Goal: Information Seeking & Learning: Learn about a topic

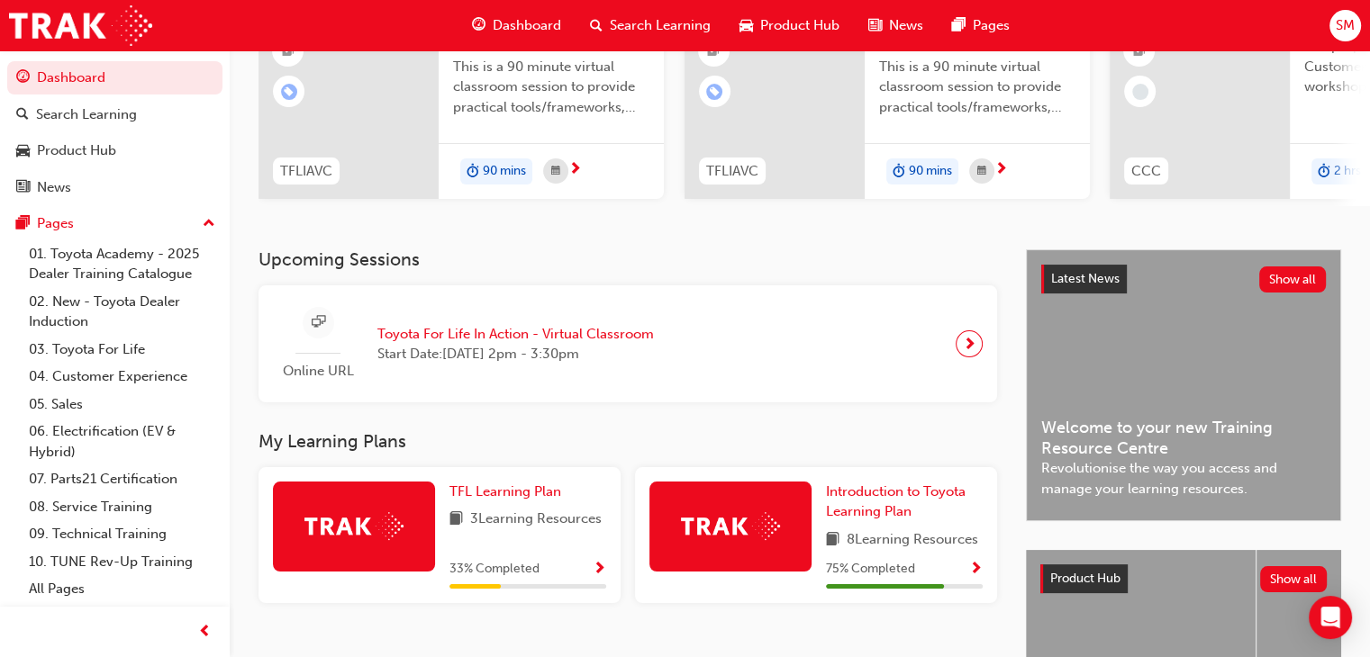
scroll to position [209, 0]
click at [987, 417] on div "Upcoming Sessions Online URL Toyota For Life In Action - Virtual Classroom Star…" at bounding box center [641, 528] width 767 height 558
click at [542, 551] on div "TFL Learning Plan 3 Learning Resources 33 % Completed" at bounding box center [527, 535] width 157 height 107
click at [603, 574] on span "Show Progress" at bounding box center [600, 570] width 14 height 16
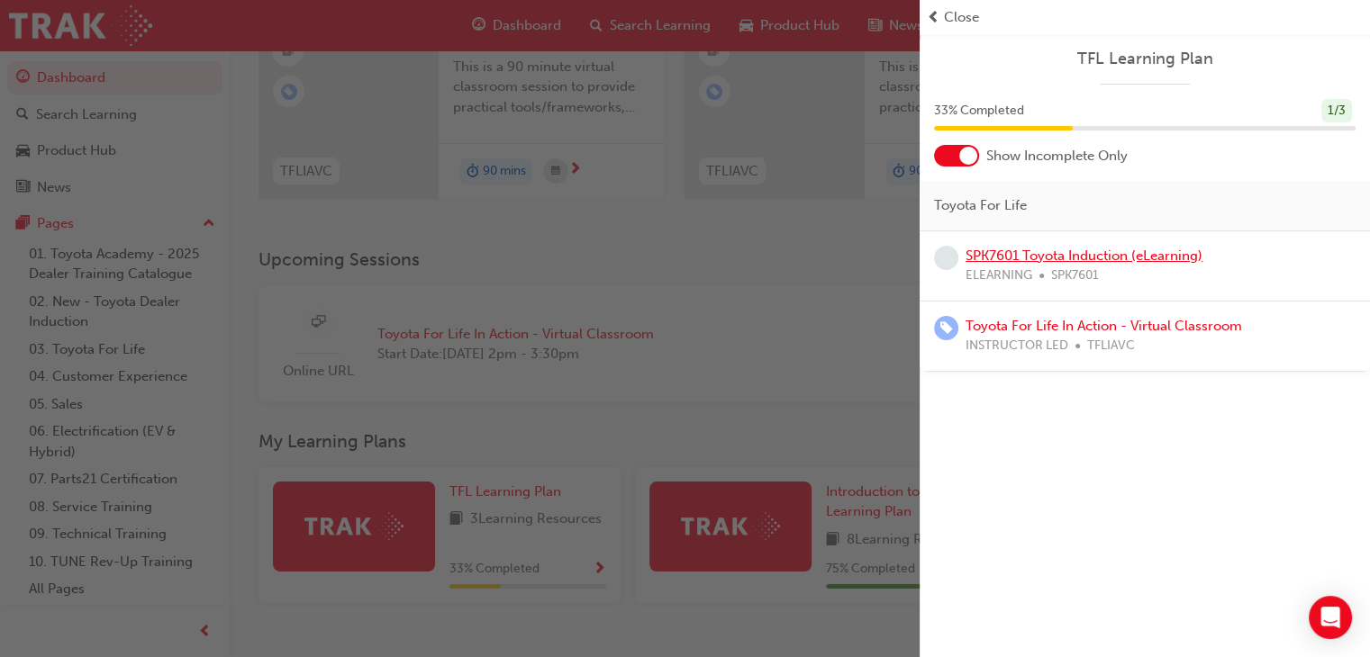
click at [1056, 258] on link "SPK7601 Toyota Induction (eLearning)" at bounding box center [1083, 256] width 237 height 16
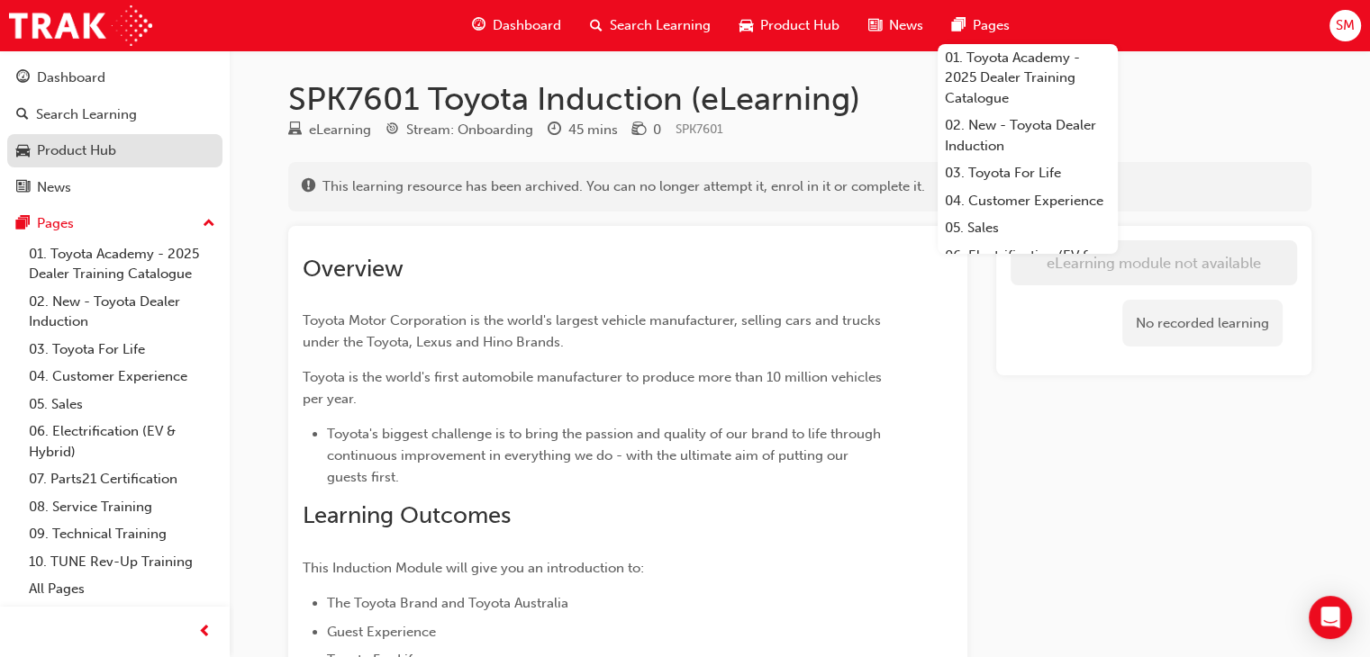
click at [85, 152] on div "Product Hub" at bounding box center [76, 150] width 79 height 21
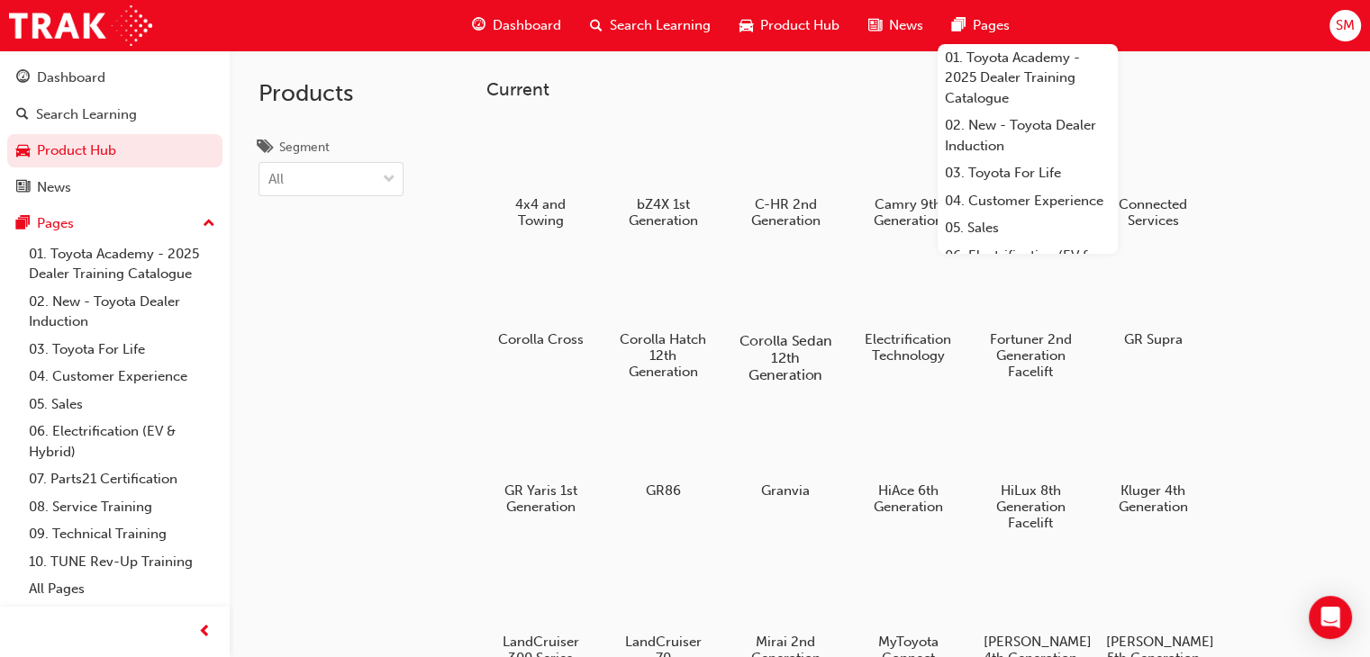
scroll to position [335, 0]
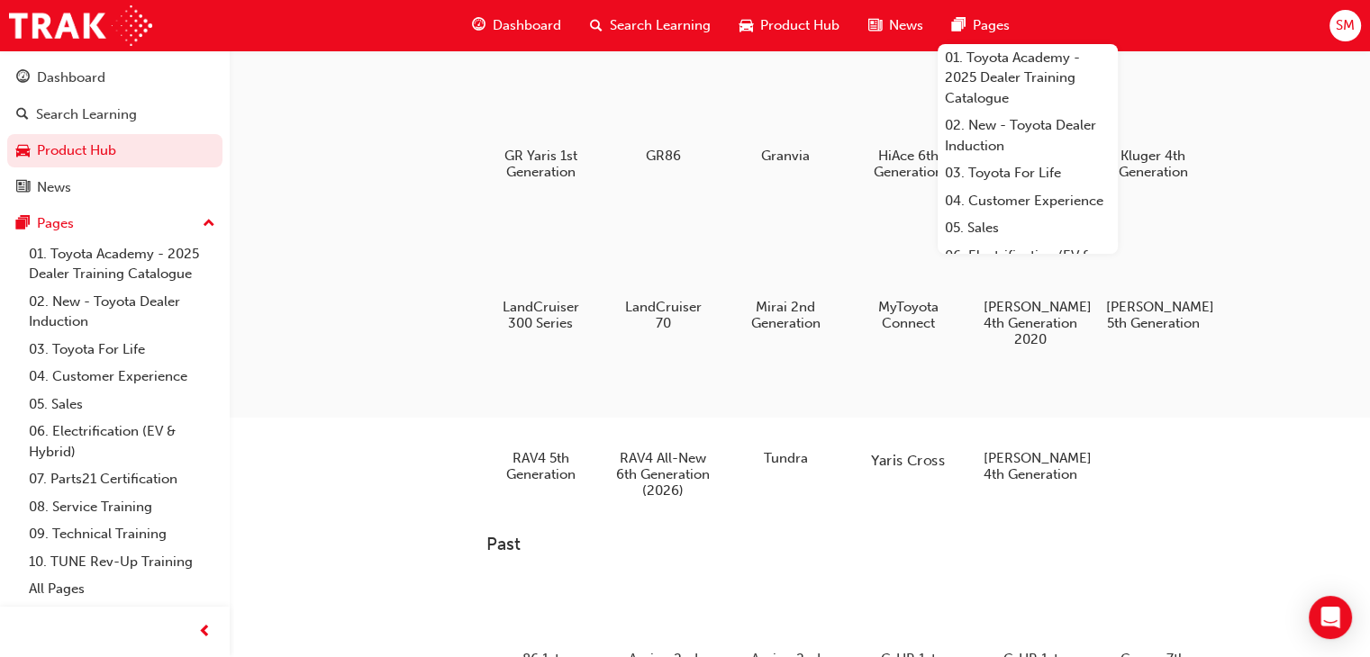
click at [887, 431] on div at bounding box center [908, 409] width 100 height 72
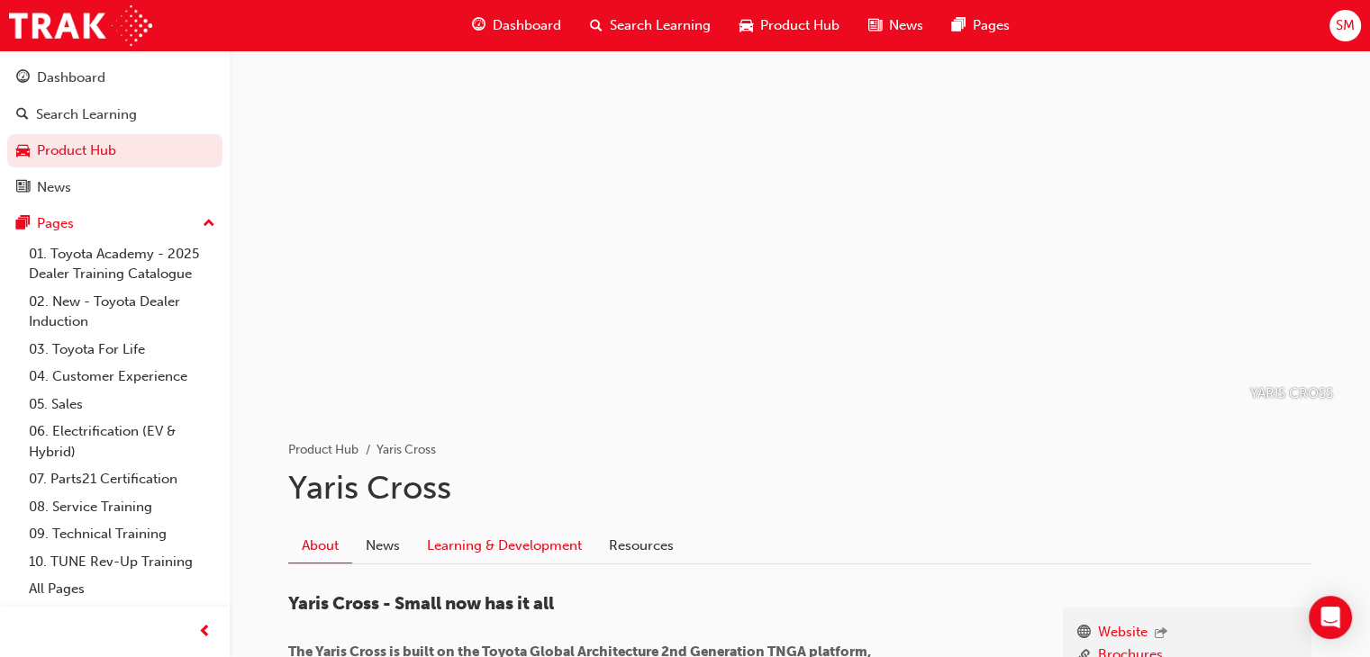
click at [520, 555] on link "Learning & Development" at bounding box center [504, 546] width 182 height 34
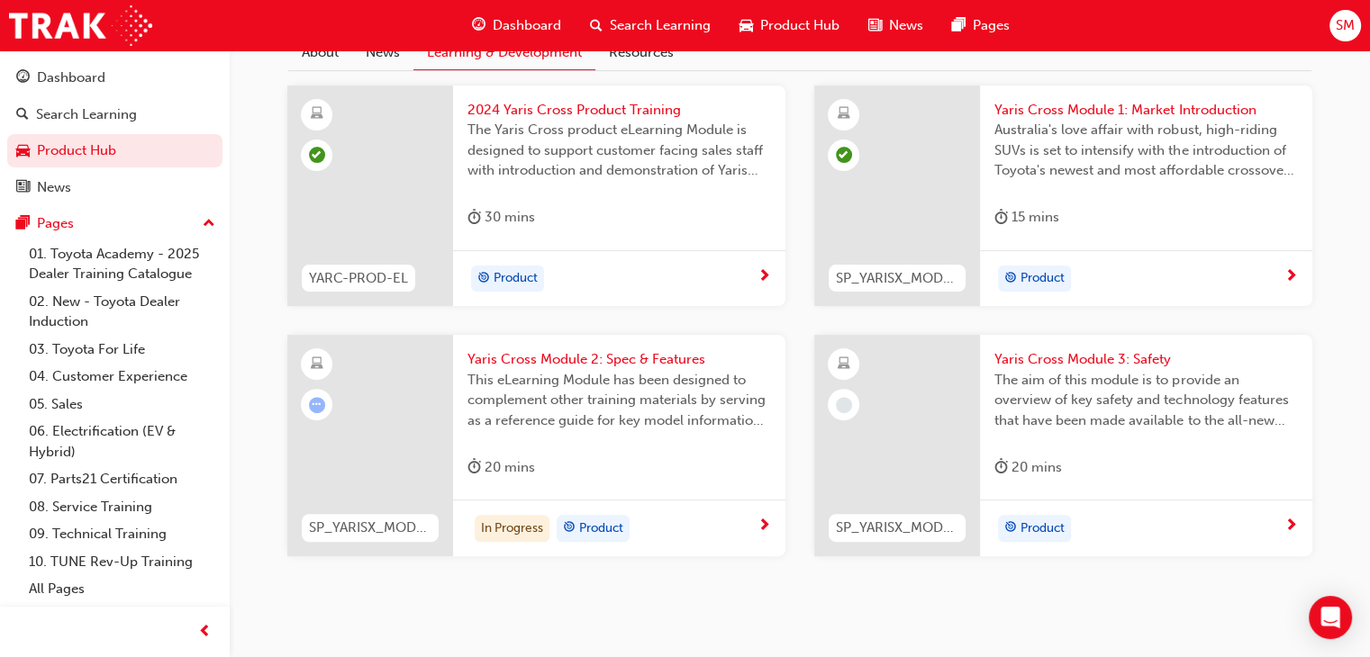
scroll to position [523, 0]
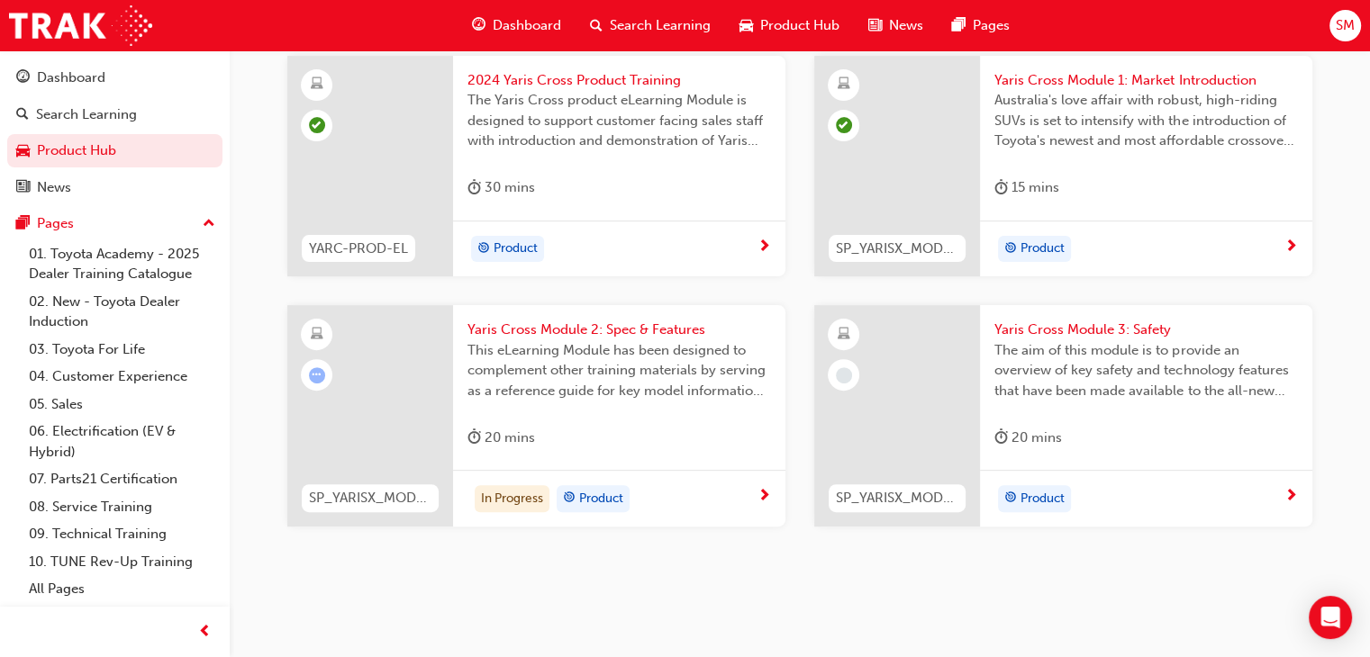
click at [707, 509] on div "In Progress Product" at bounding box center [612, 498] width 290 height 27
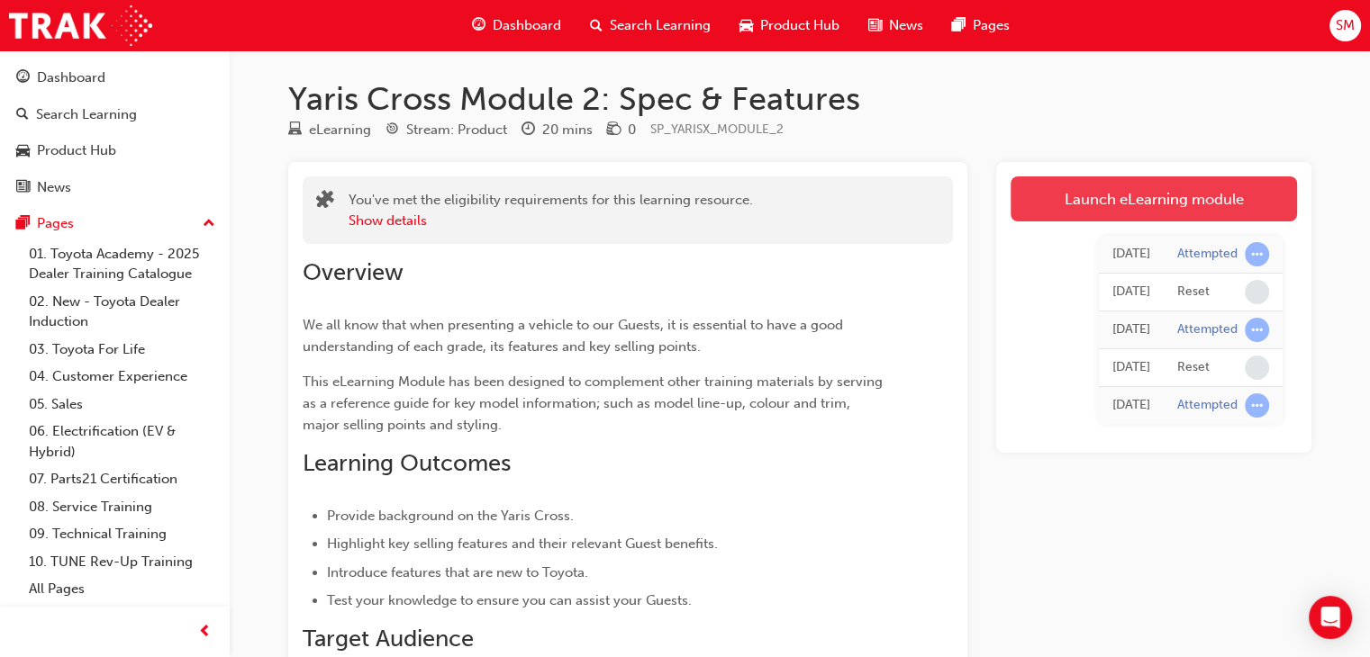
click at [1151, 210] on link "Launch eLearning module" at bounding box center [1154, 199] width 286 height 45
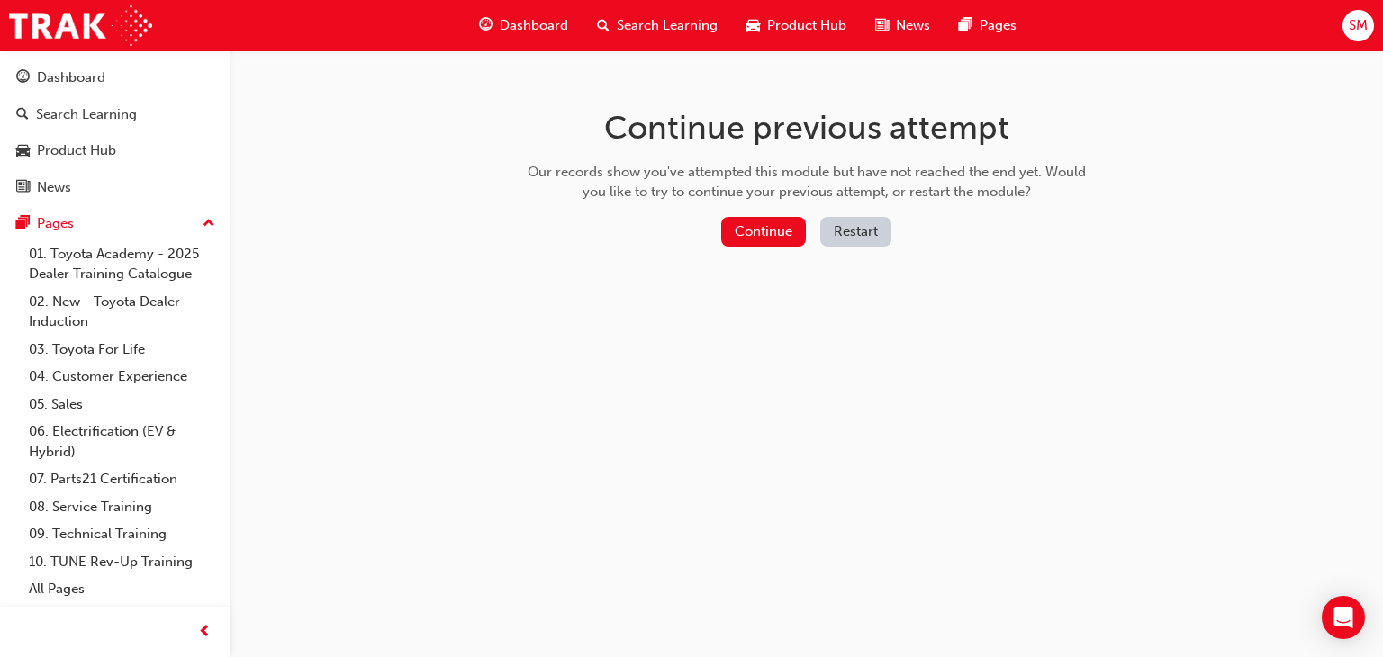
click at [839, 241] on button "Restart" at bounding box center [855, 232] width 71 height 30
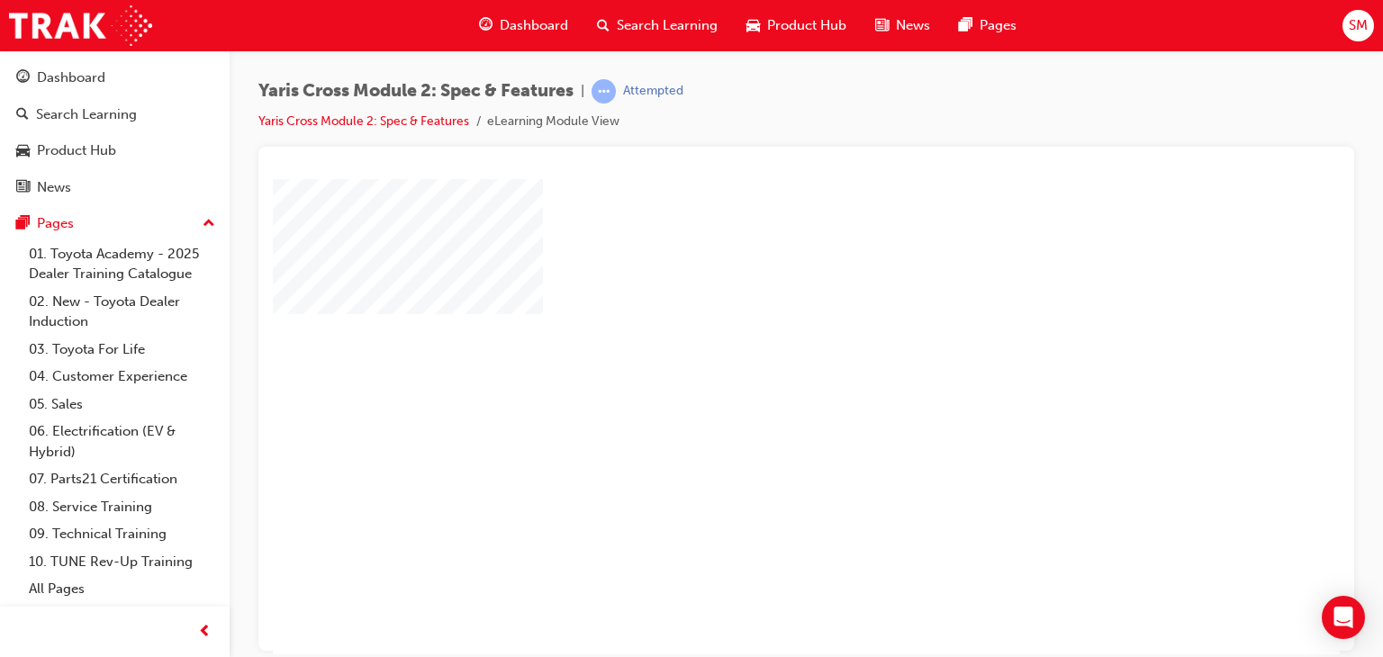
click at [839, 241] on div at bounding box center [885, 502] width 1225 height 648
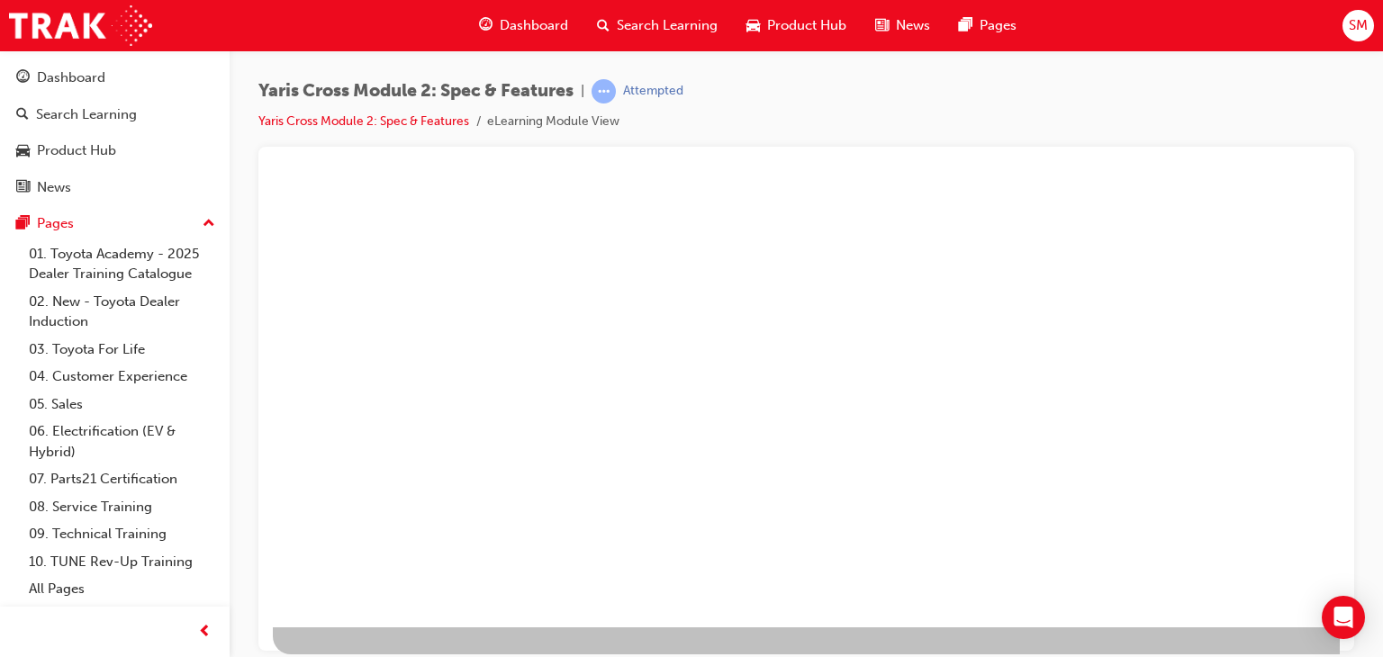
click at [755, 164] on div "play" at bounding box center [755, 164] width 0 height 0
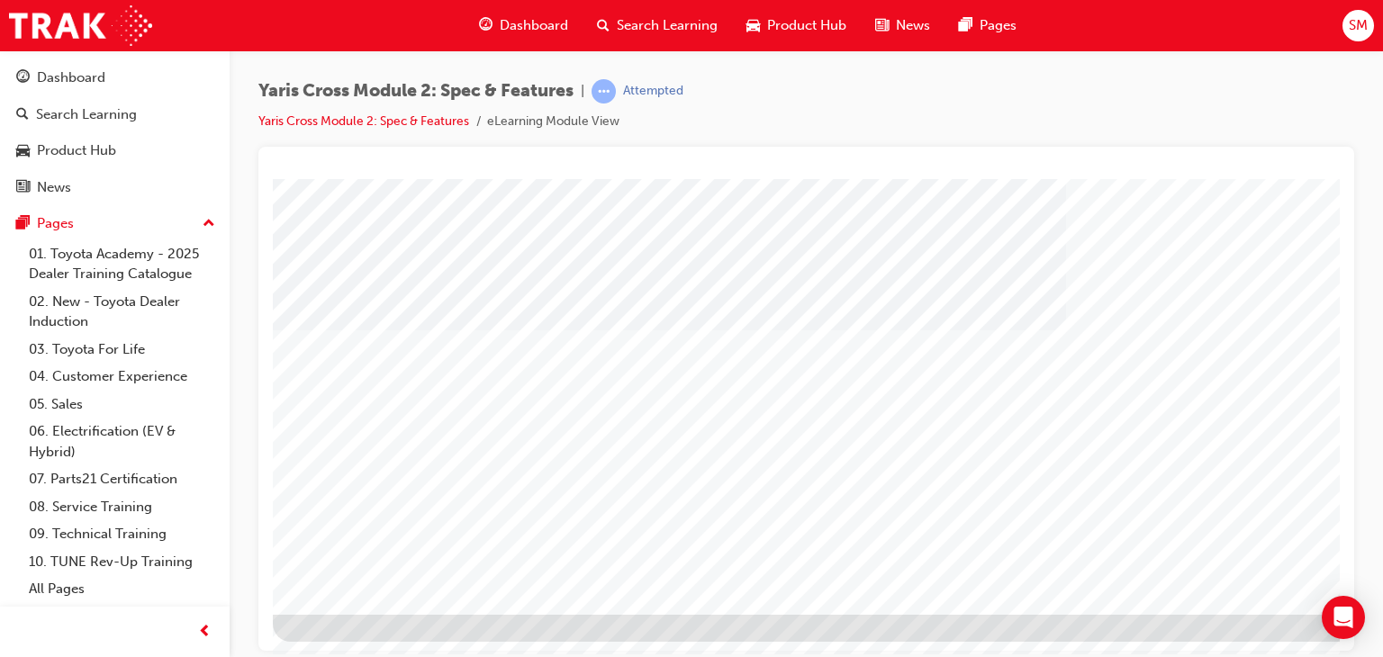
scroll to position [213, 171]
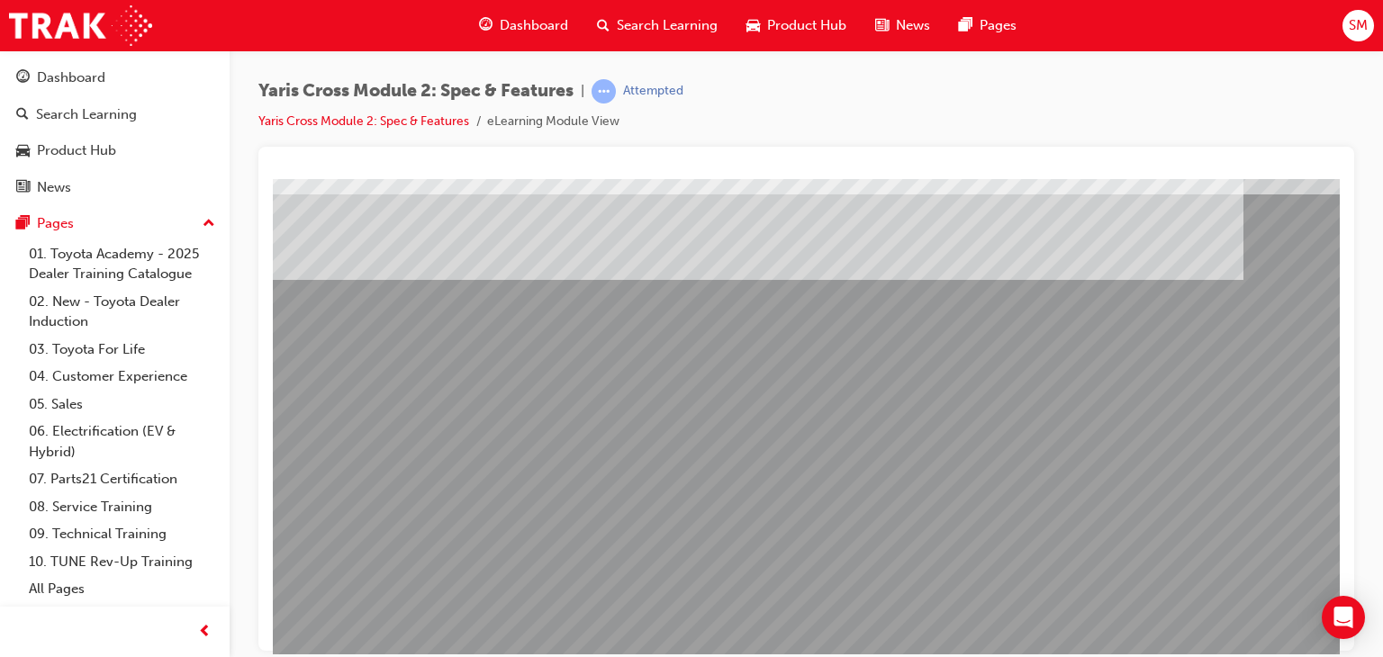
scroll to position [213, 0]
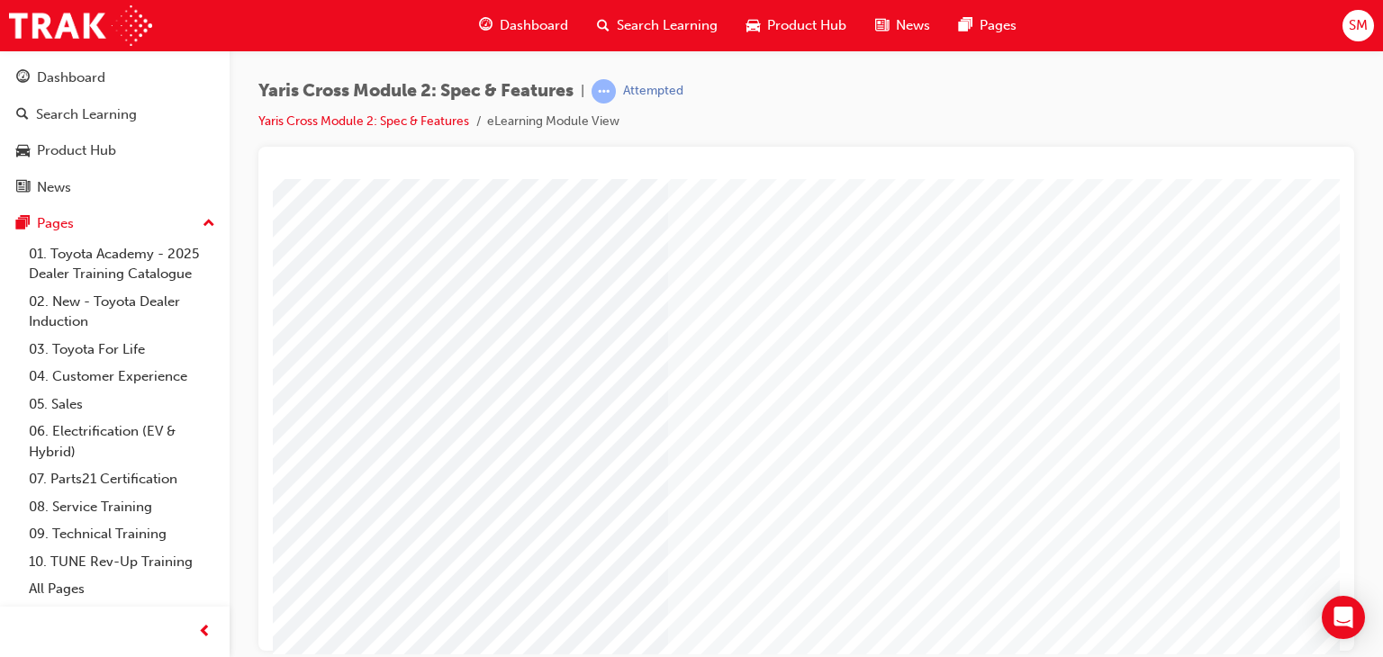
scroll to position [169, 0]
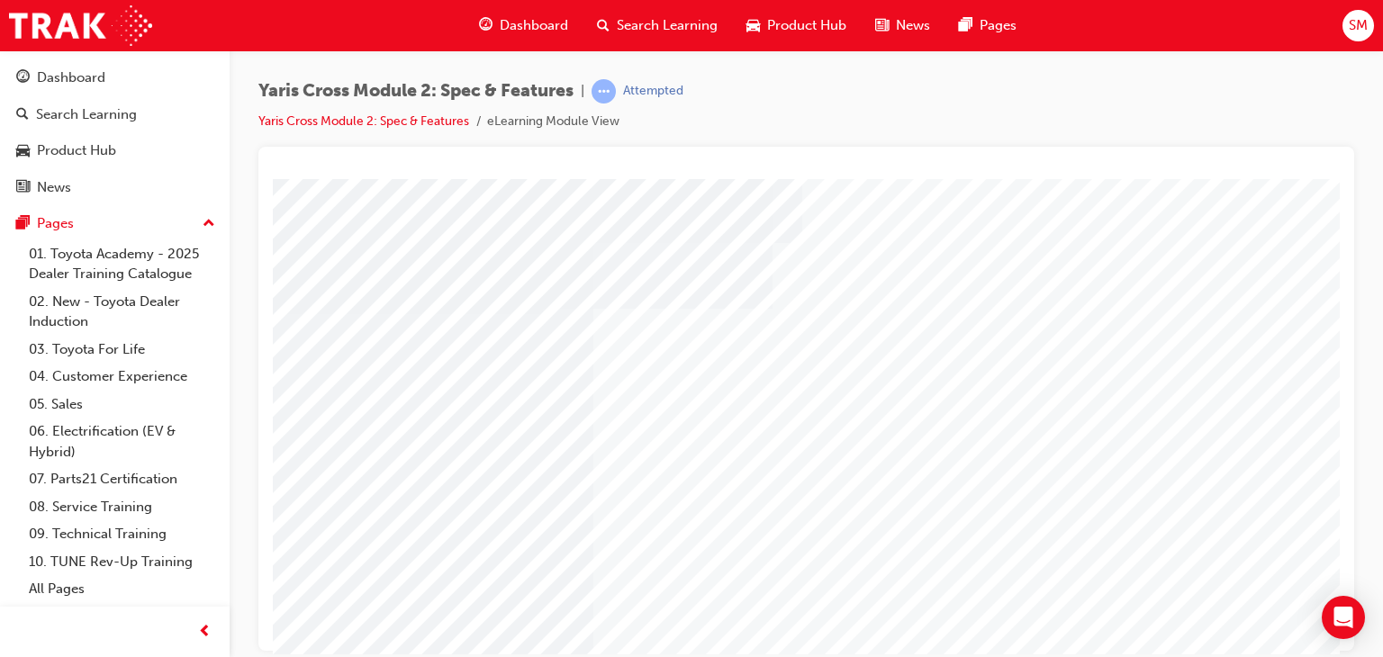
scroll to position [213, 0]
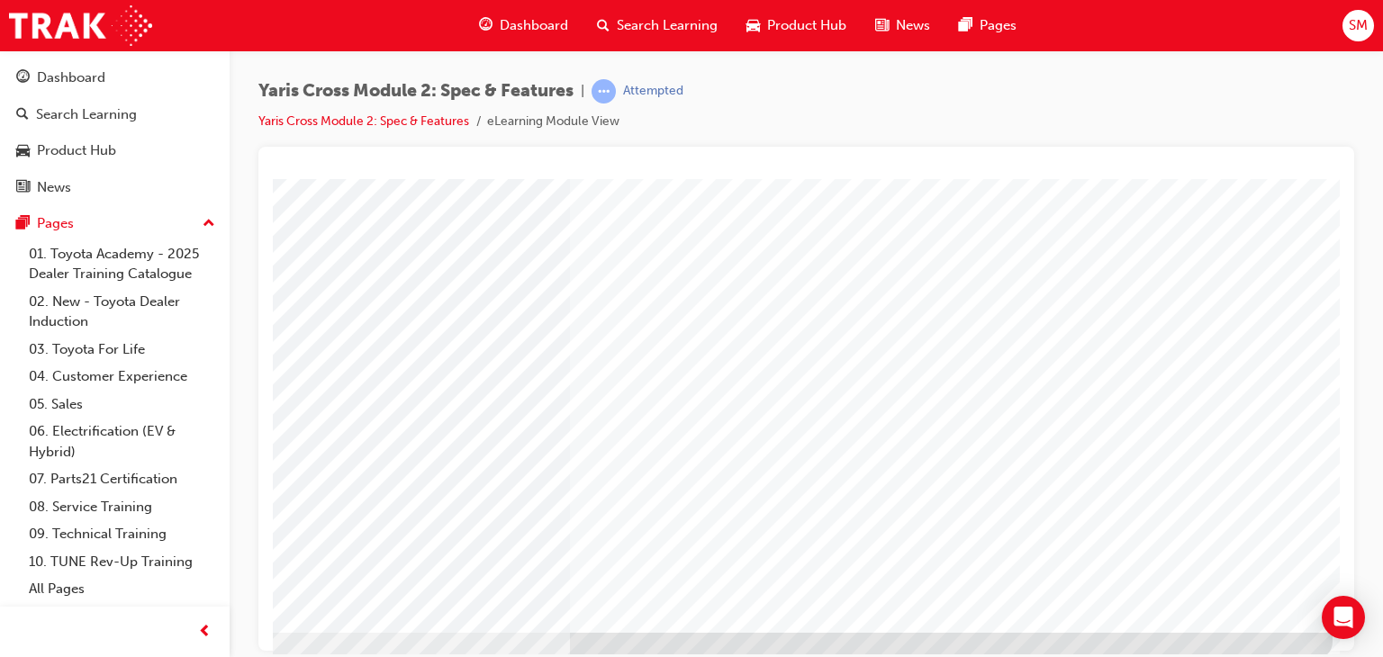
scroll to position [195, 171]
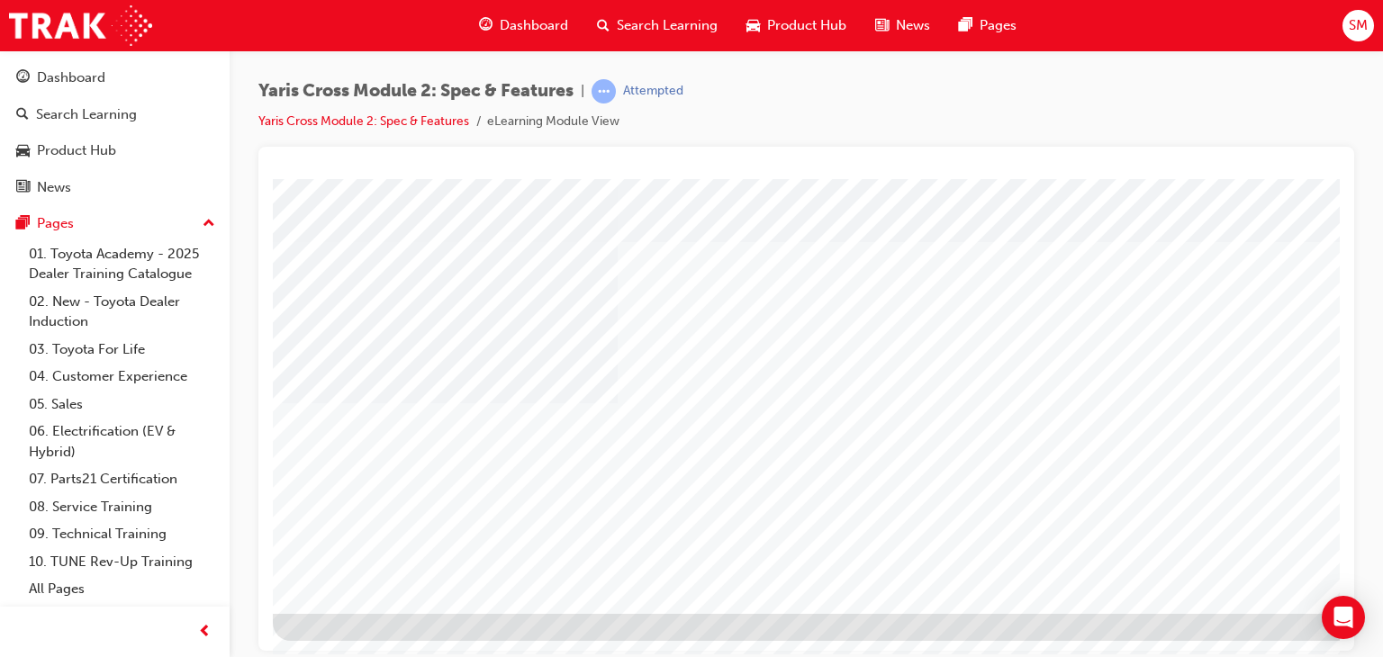
scroll to position [213, 171]
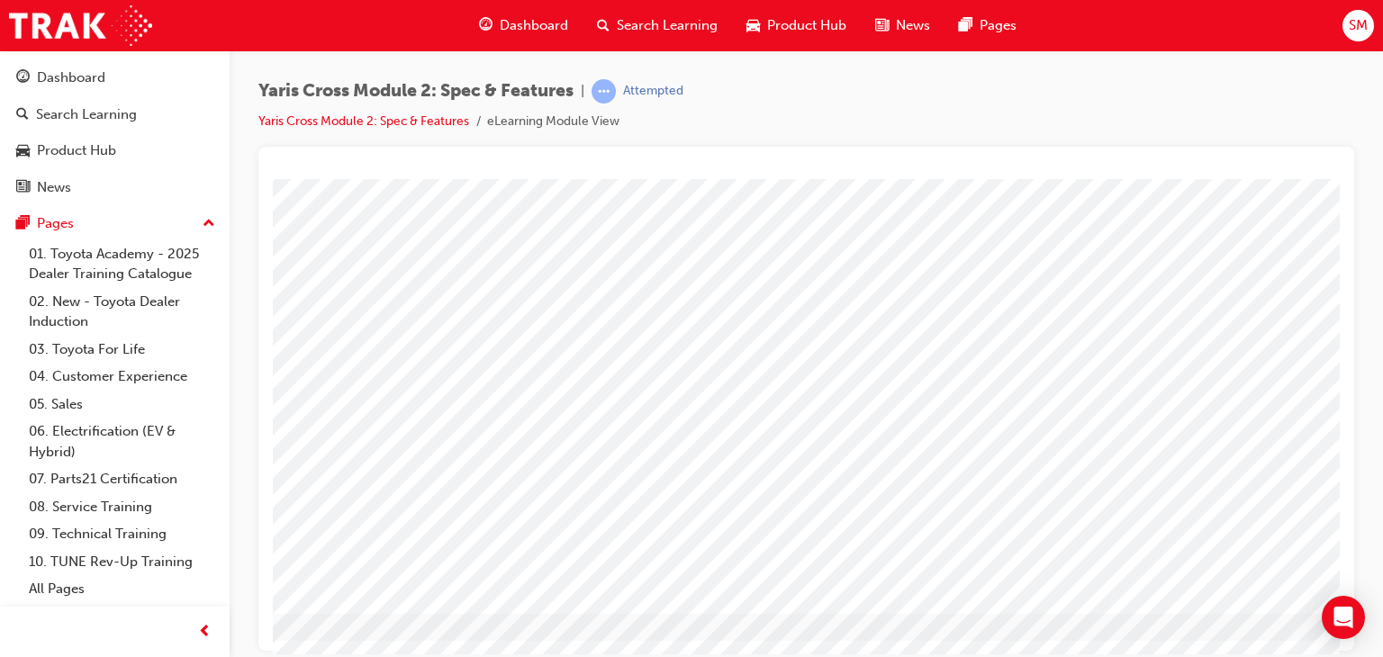
scroll to position [211, 171]
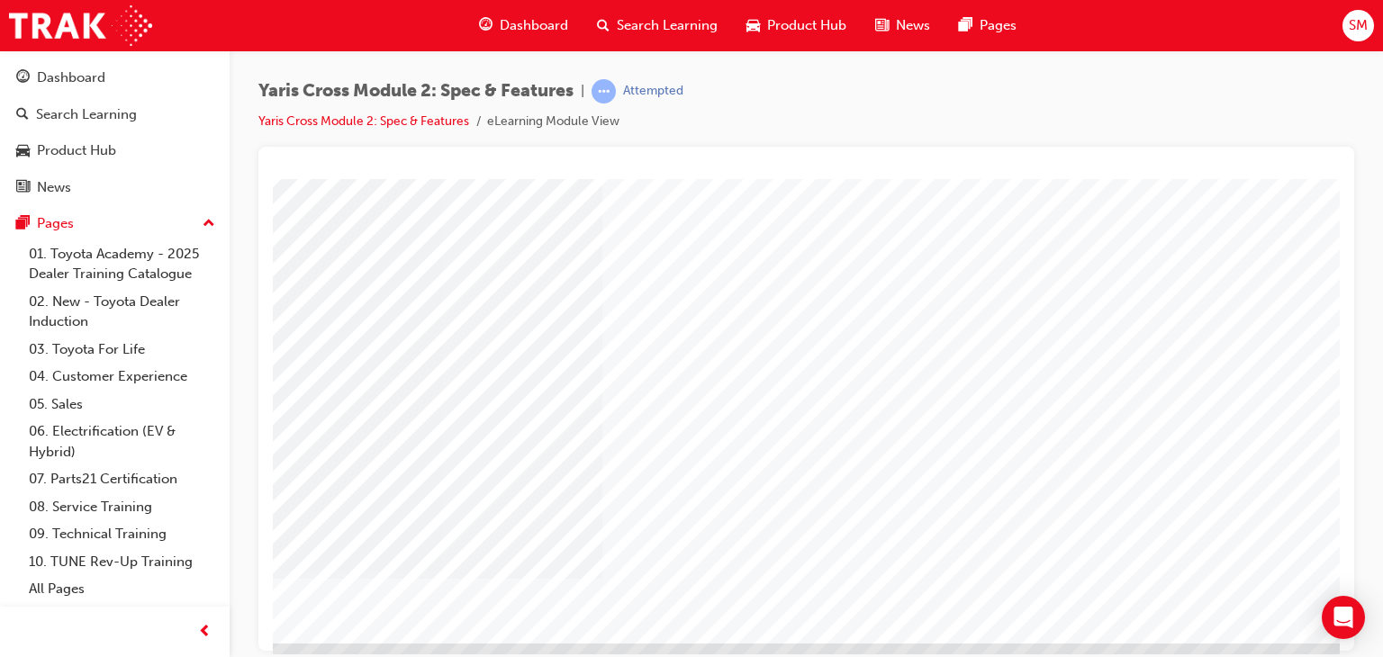
scroll to position [182, 16]
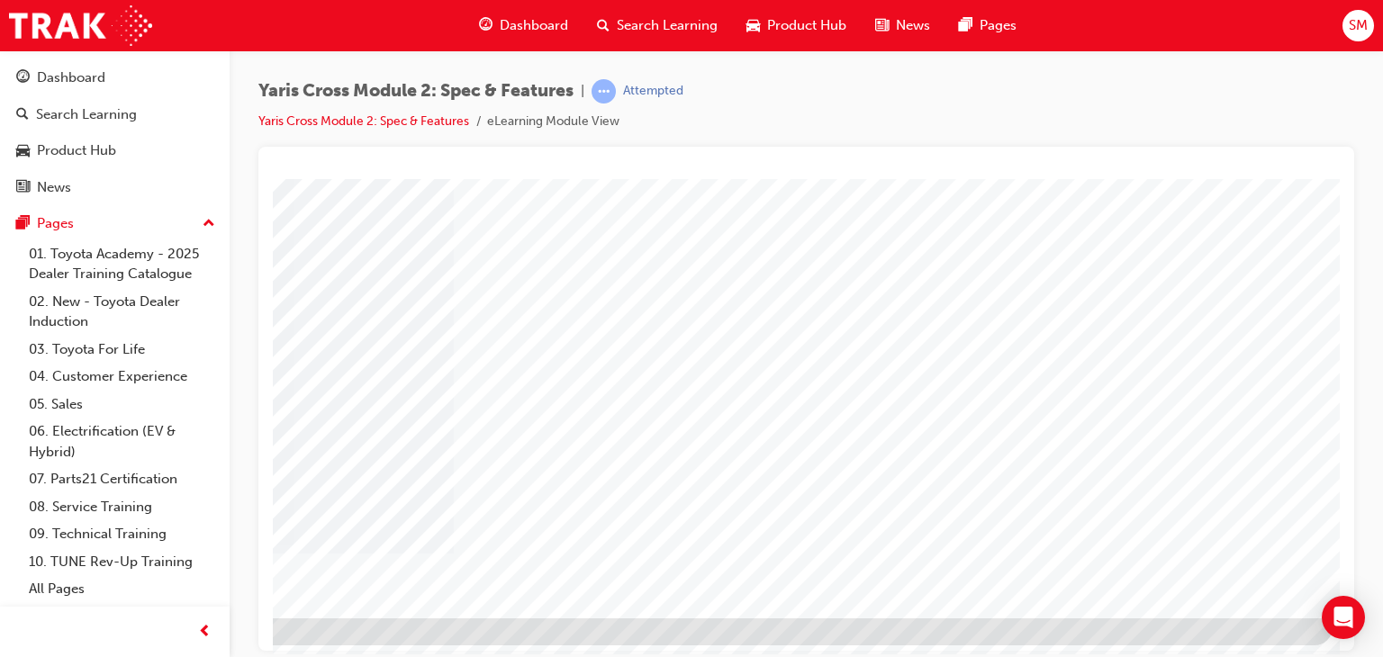
scroll to position [211, 171]
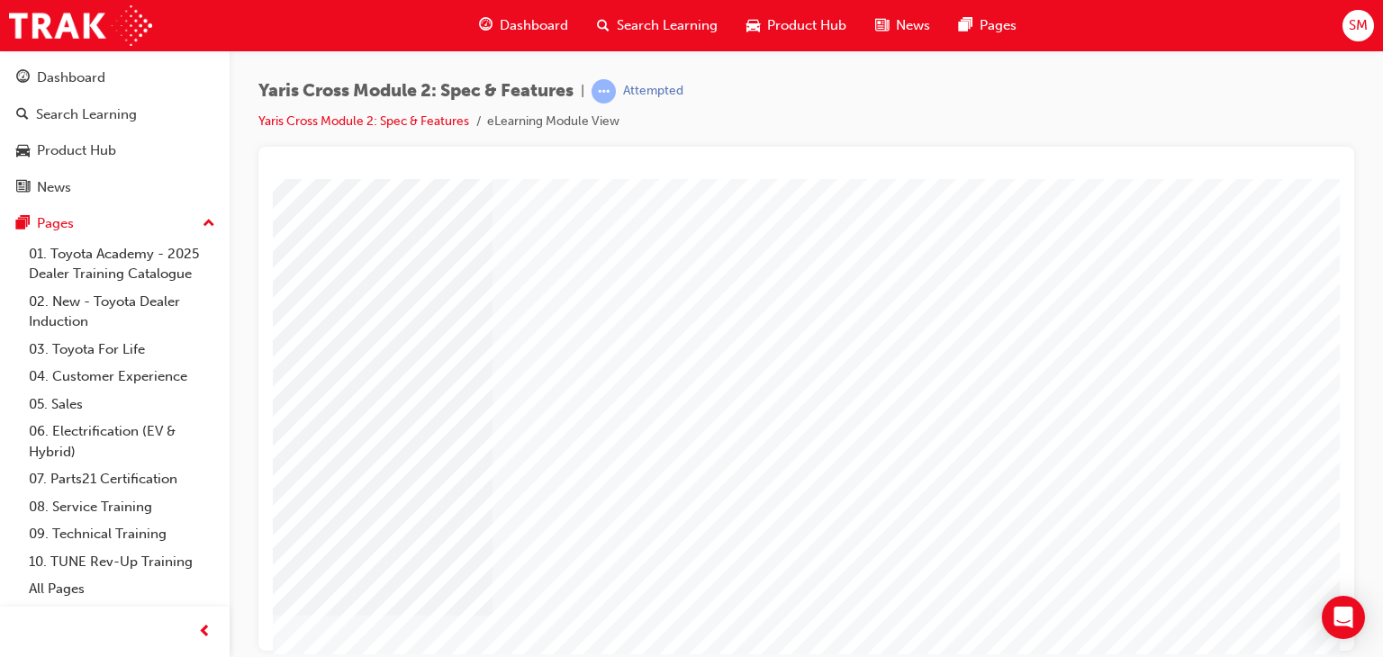
scroll to position [213, 0]
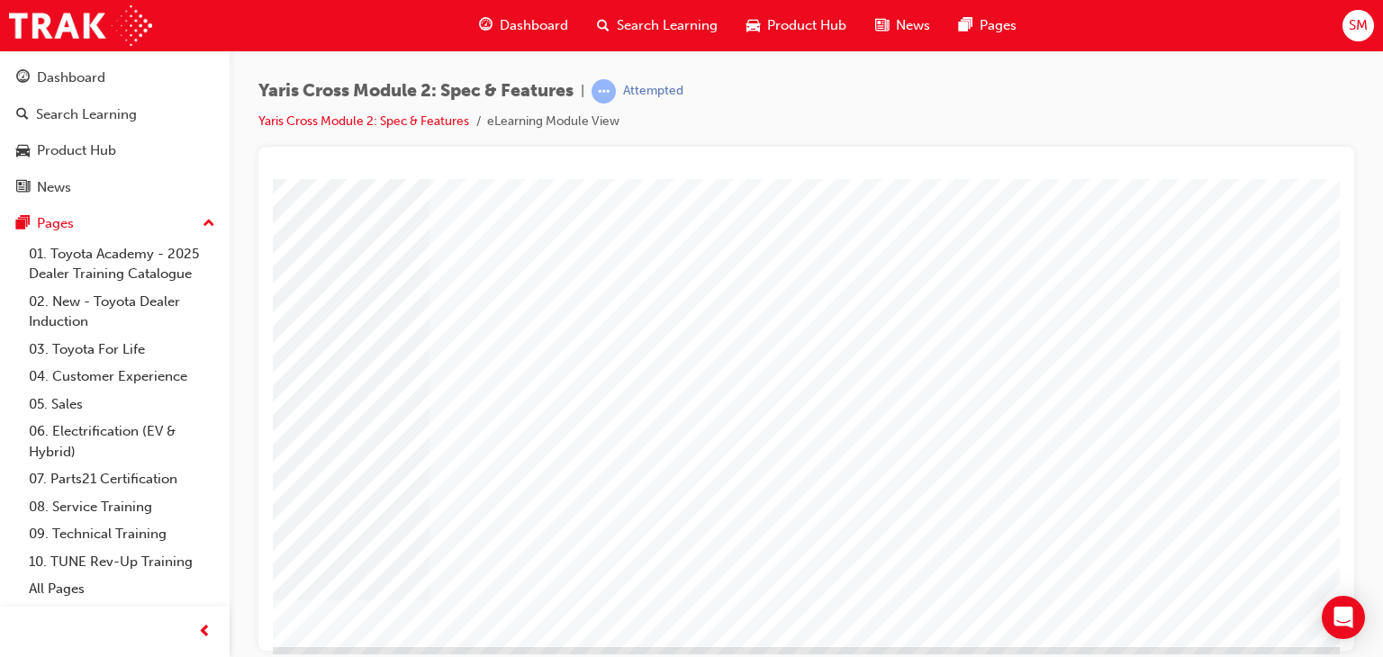
scroll to position [205, 0]
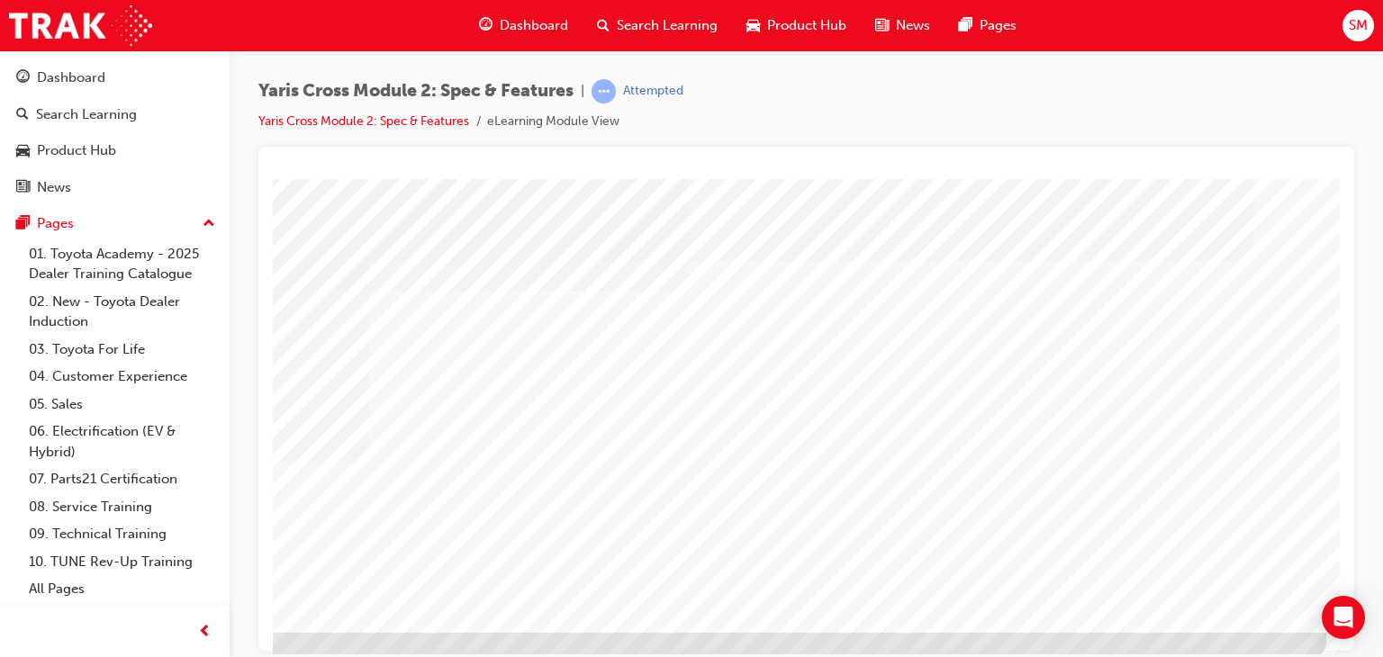
scroll to position [189, 171]
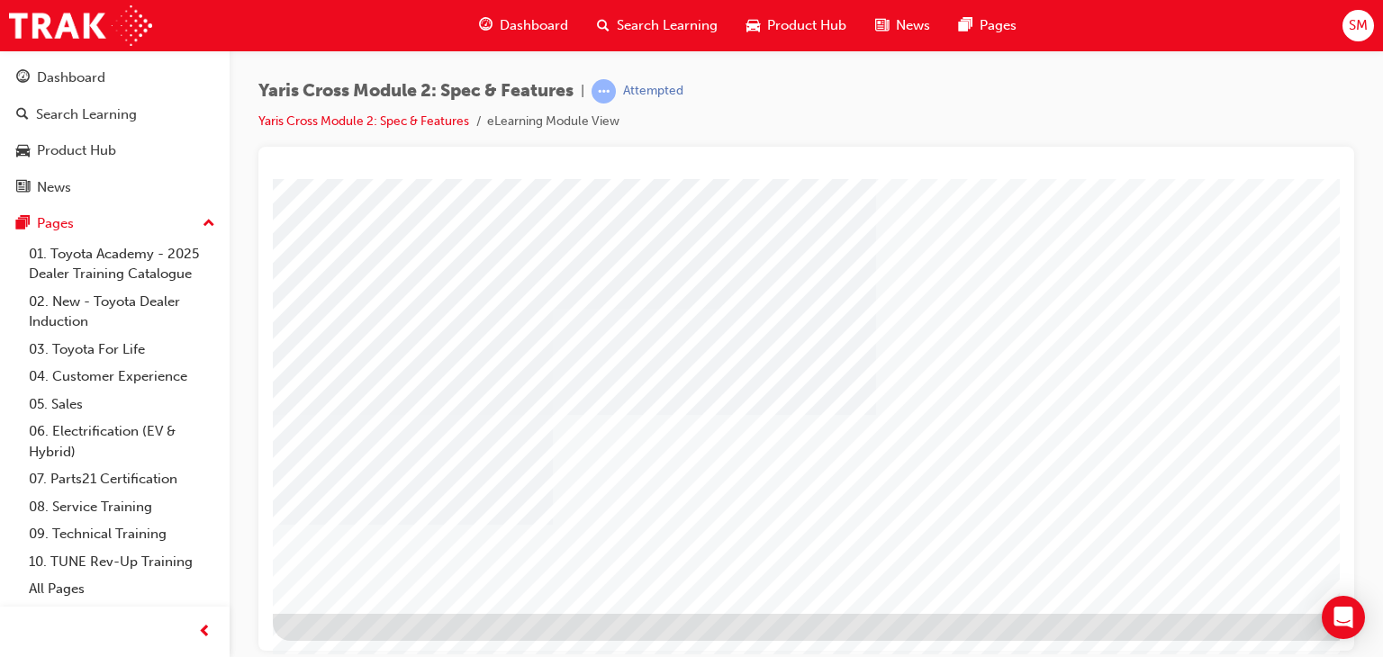
scroll to position [213, 171]
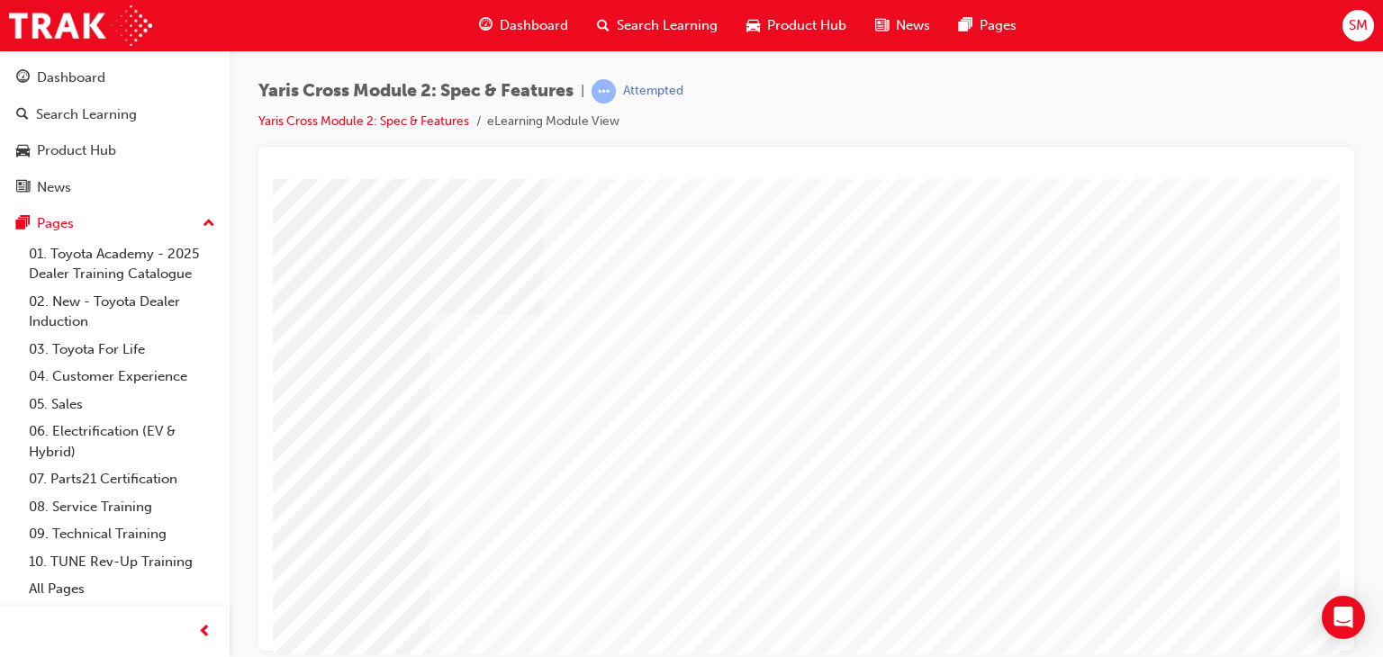
scroll to position [213, 0]
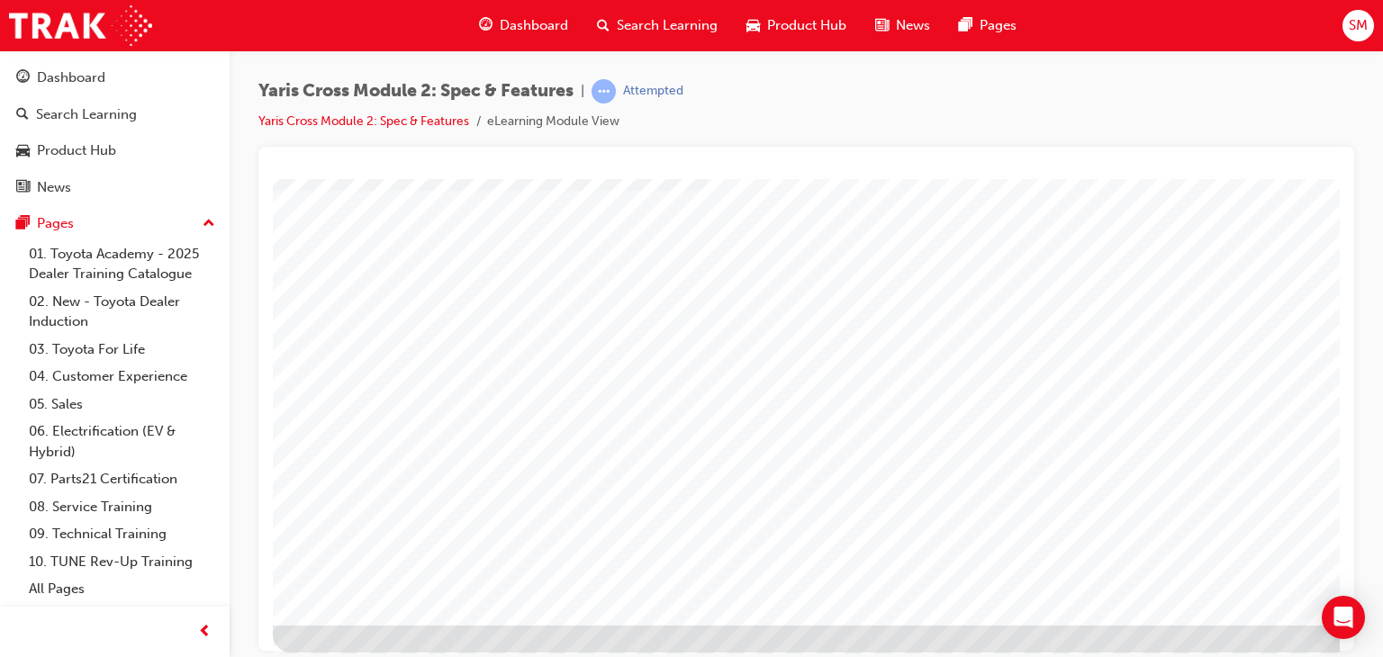
scroll to position [211, 0]
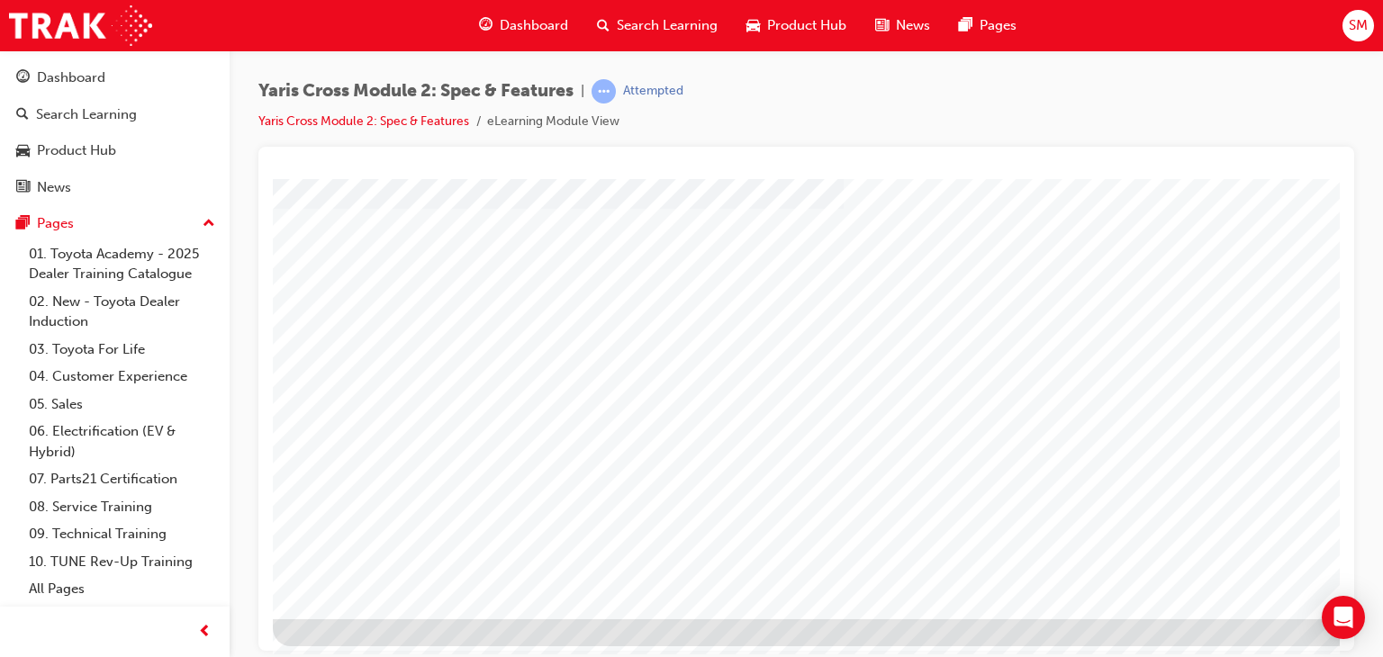
scroll to position [213, 0]
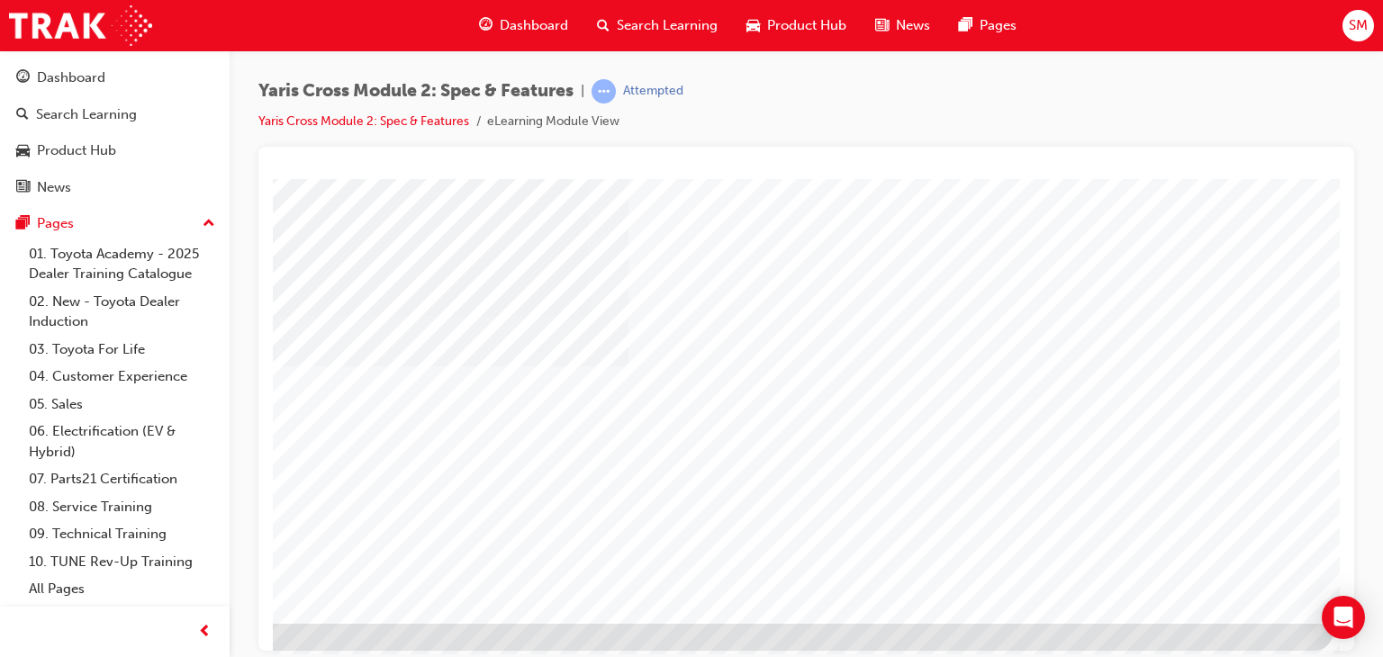
scroll to position [188, 171]
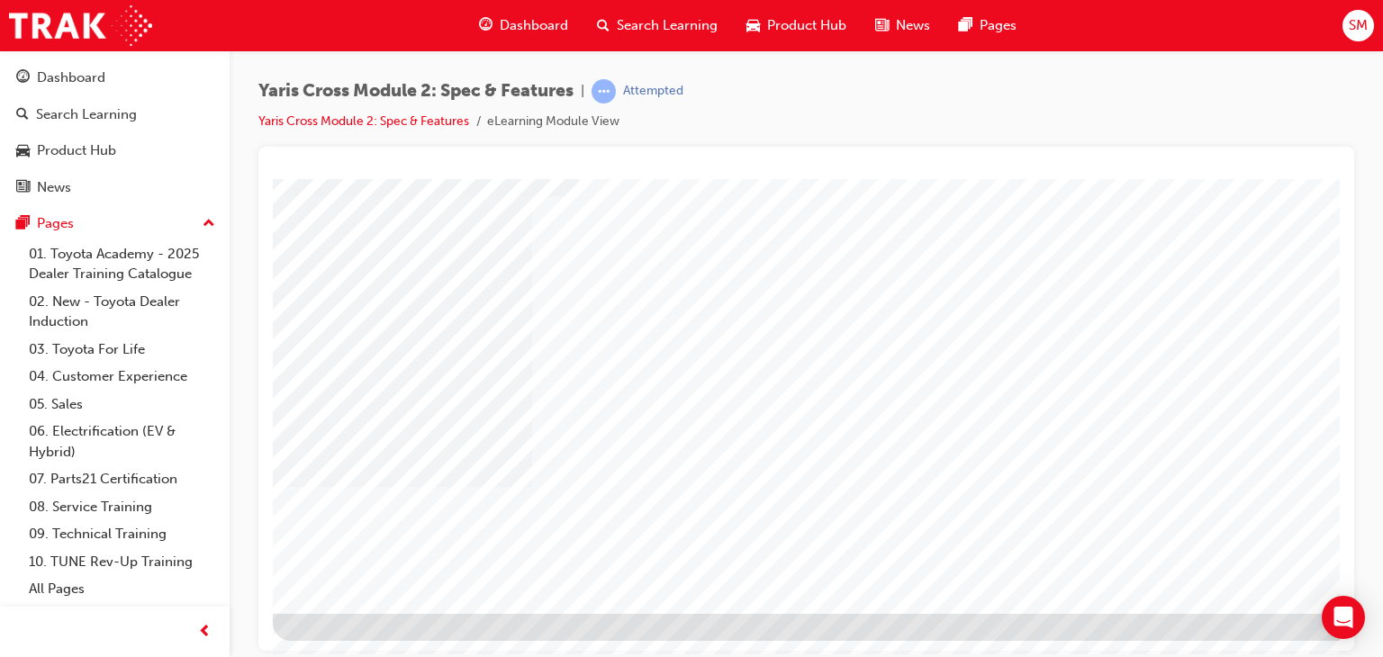
scroll to position [213, 171]
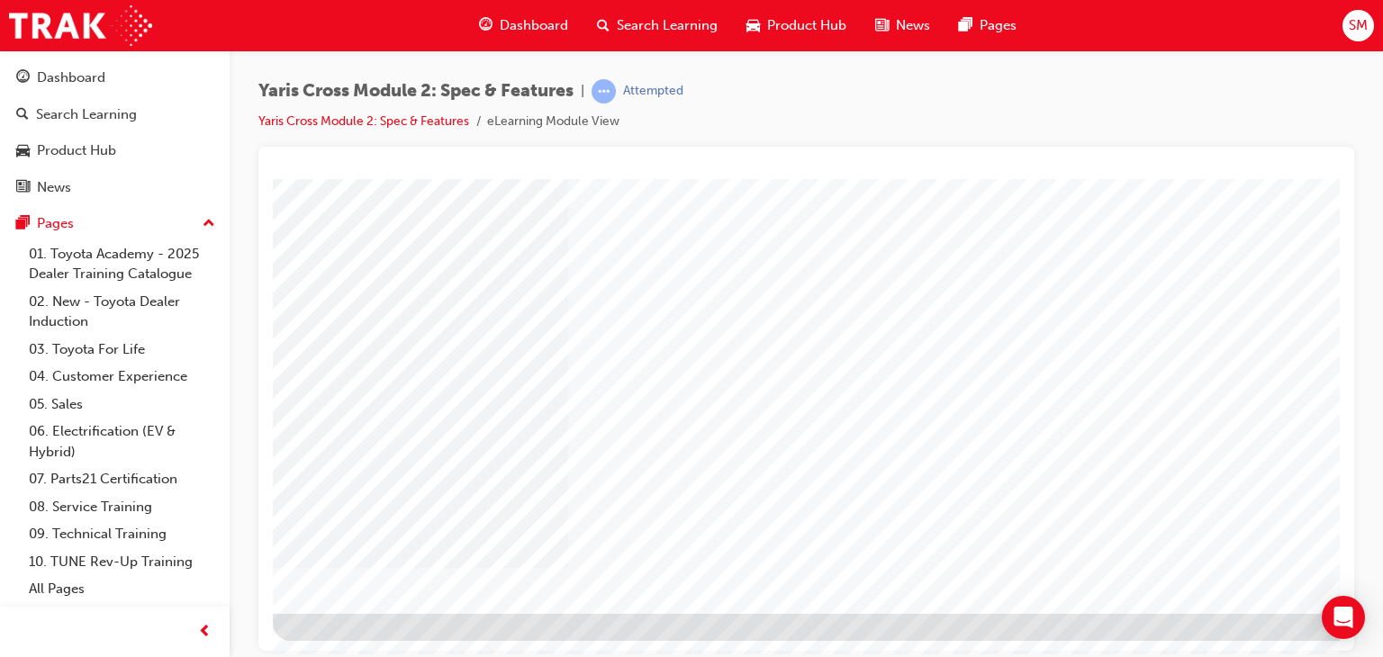
scroll to position [213, 171]
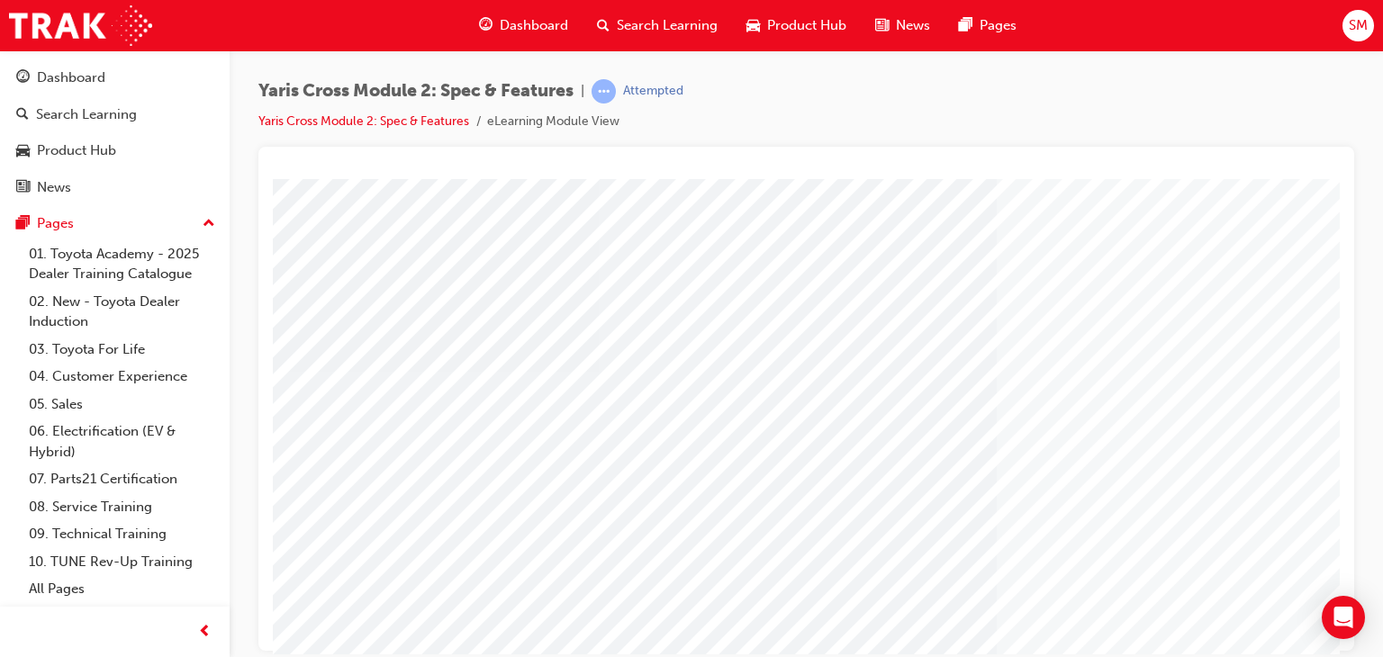
scroll to position [213, 0]
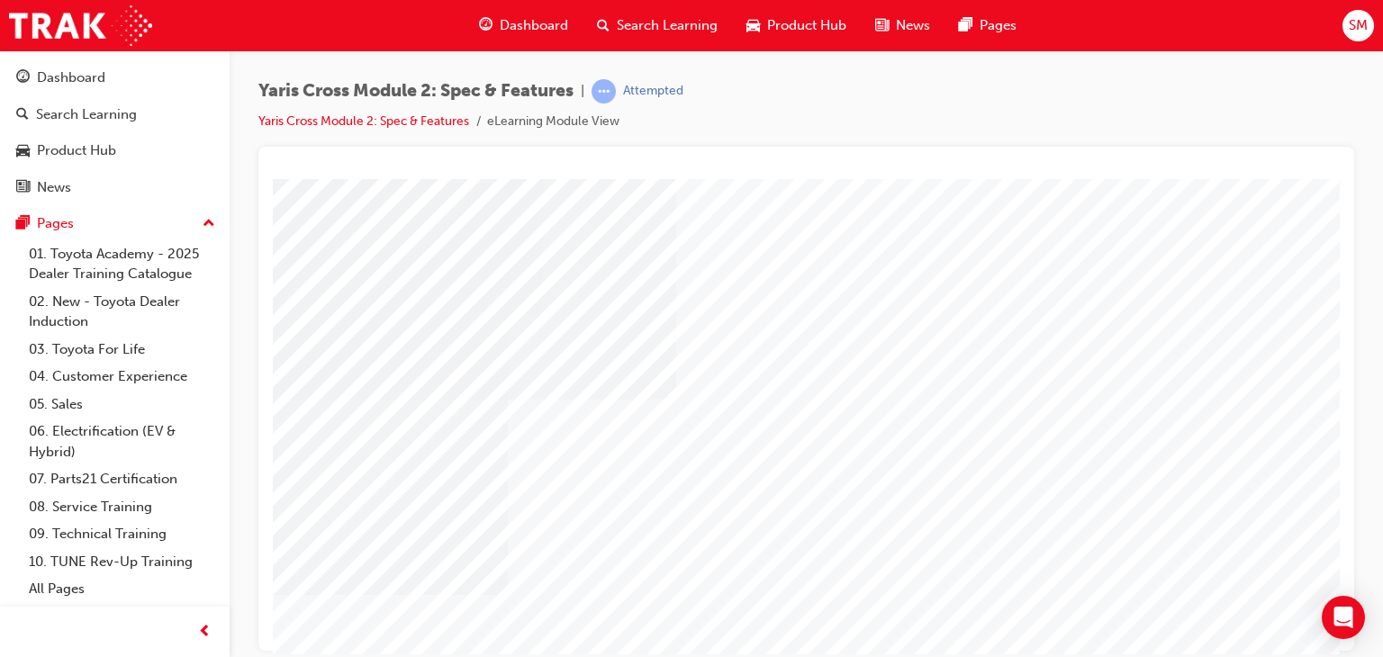
scroll to position [213, 171]
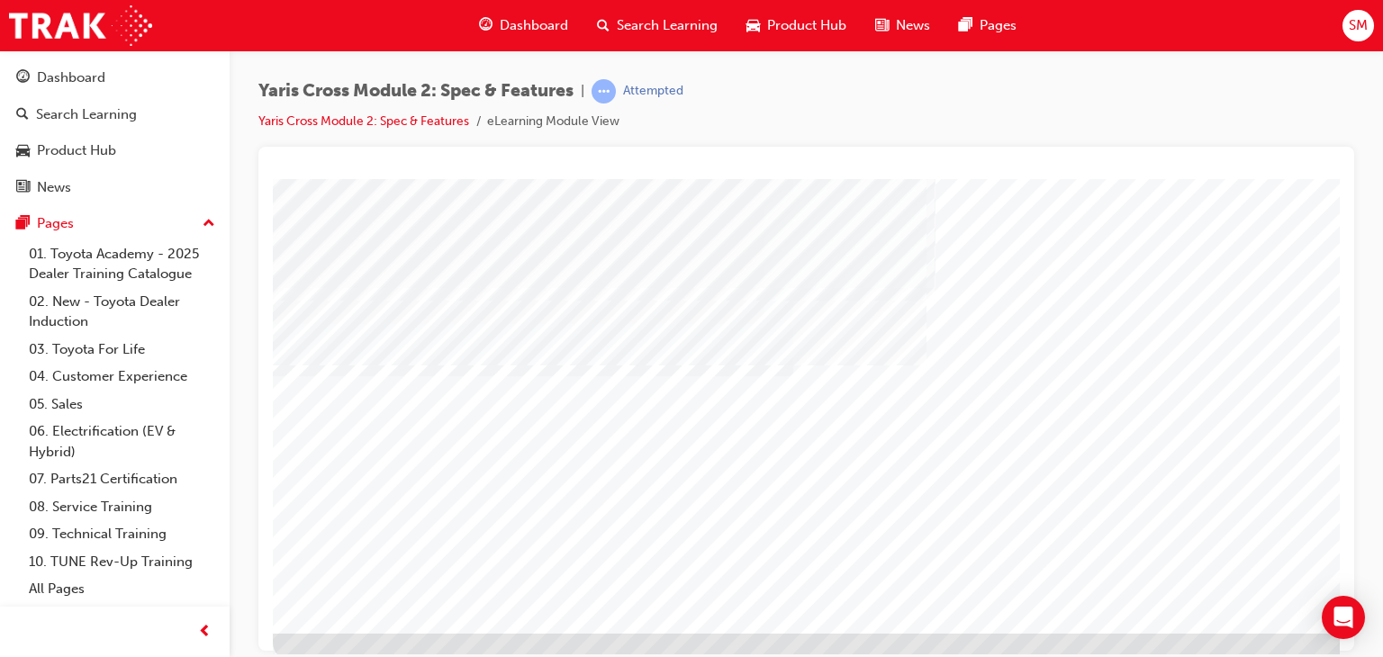
scroll to position [195, 0]
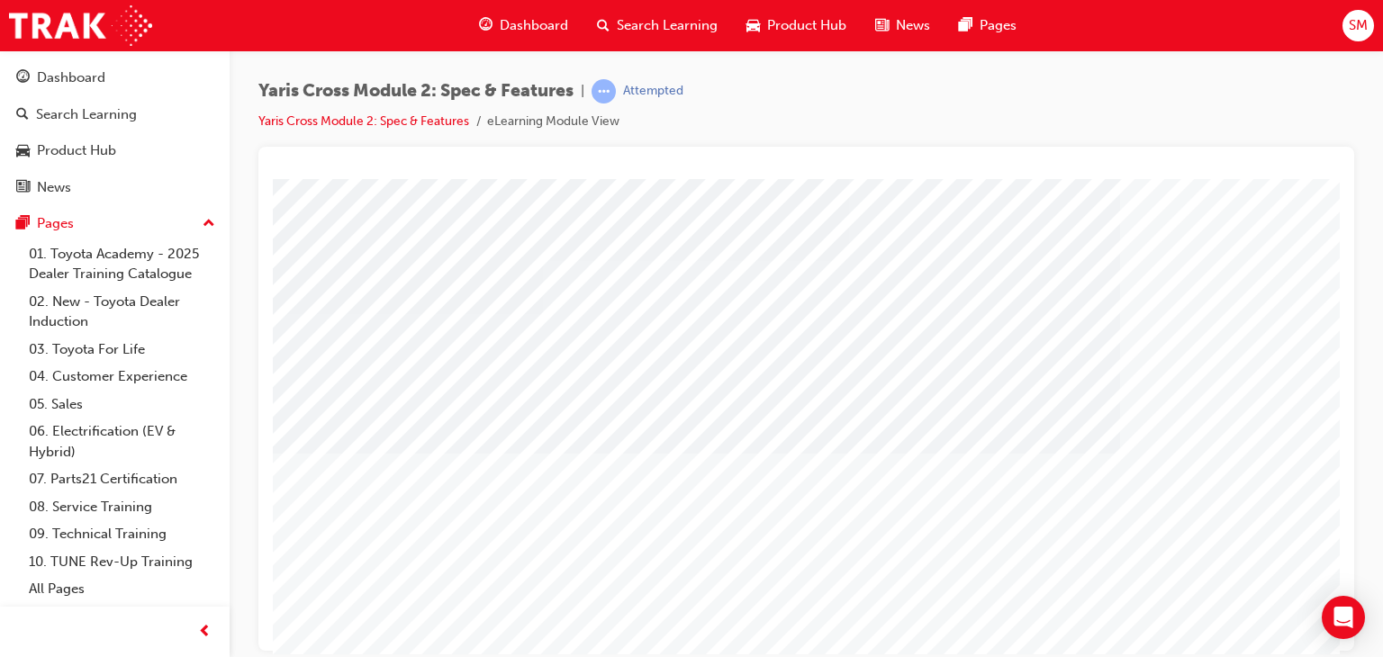
scroll to position [213, 0]
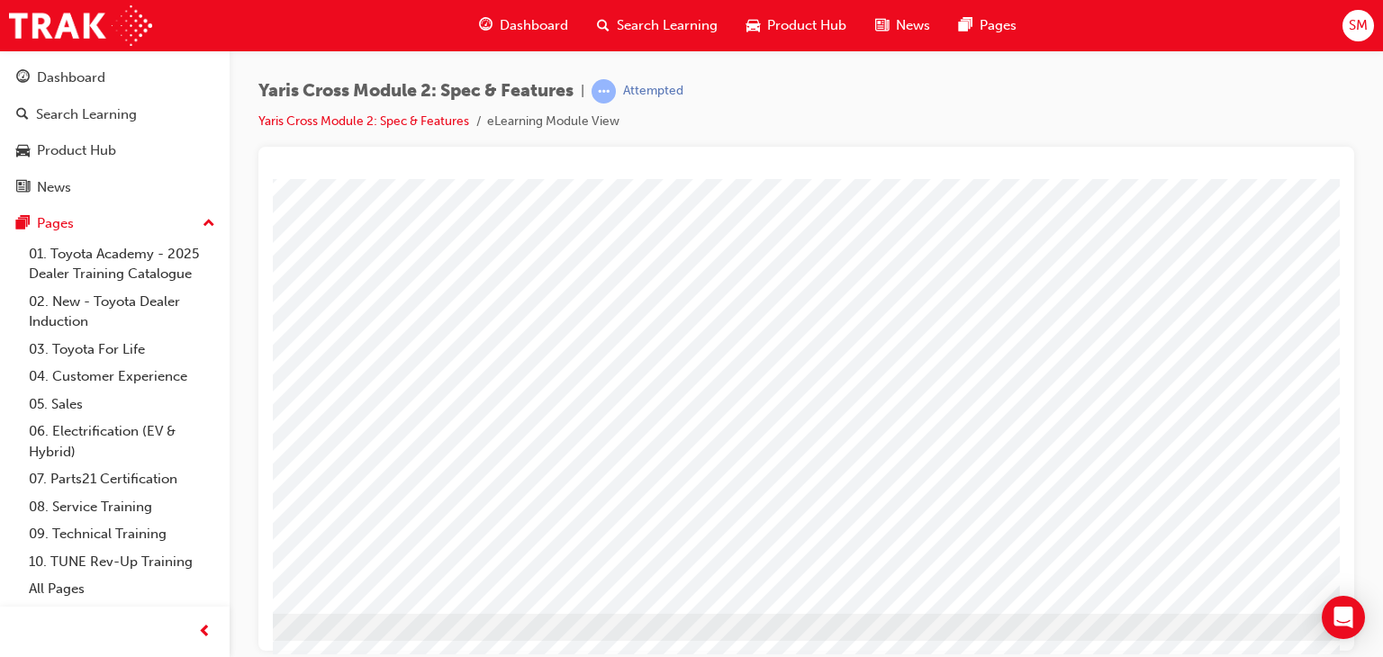
scroll to position [213, 171]
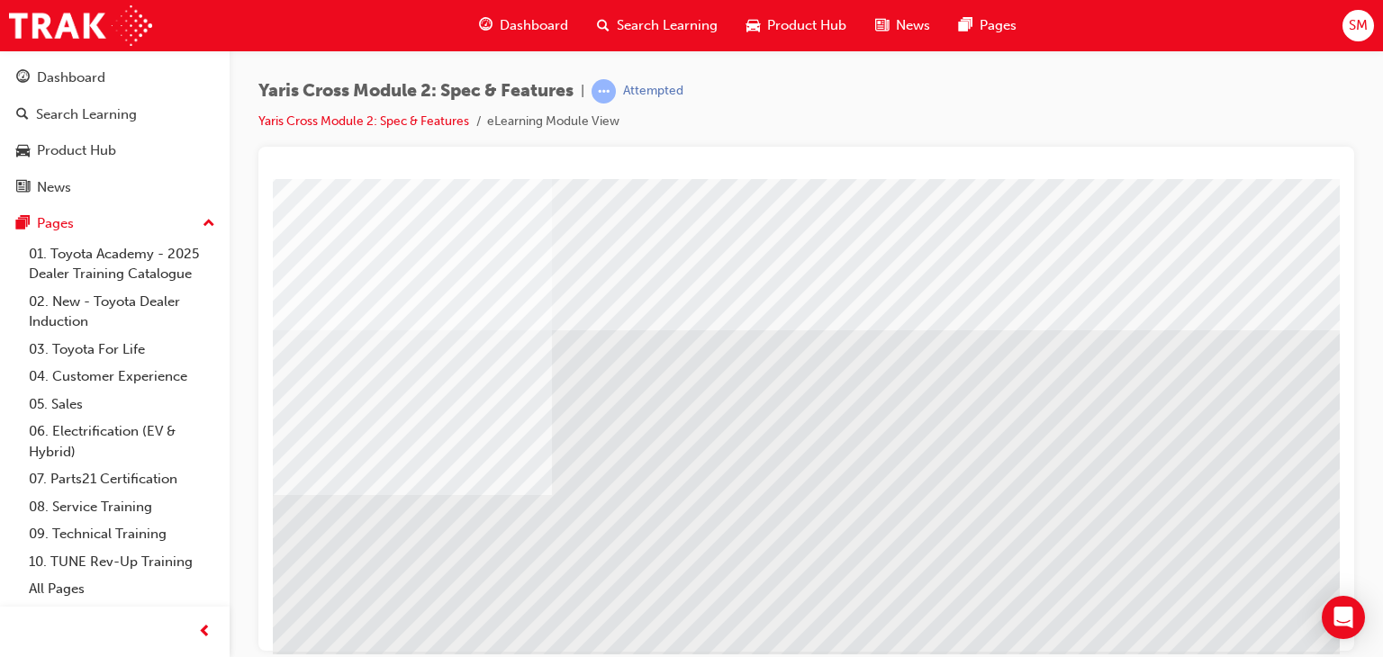
scroll to position [213, 0]
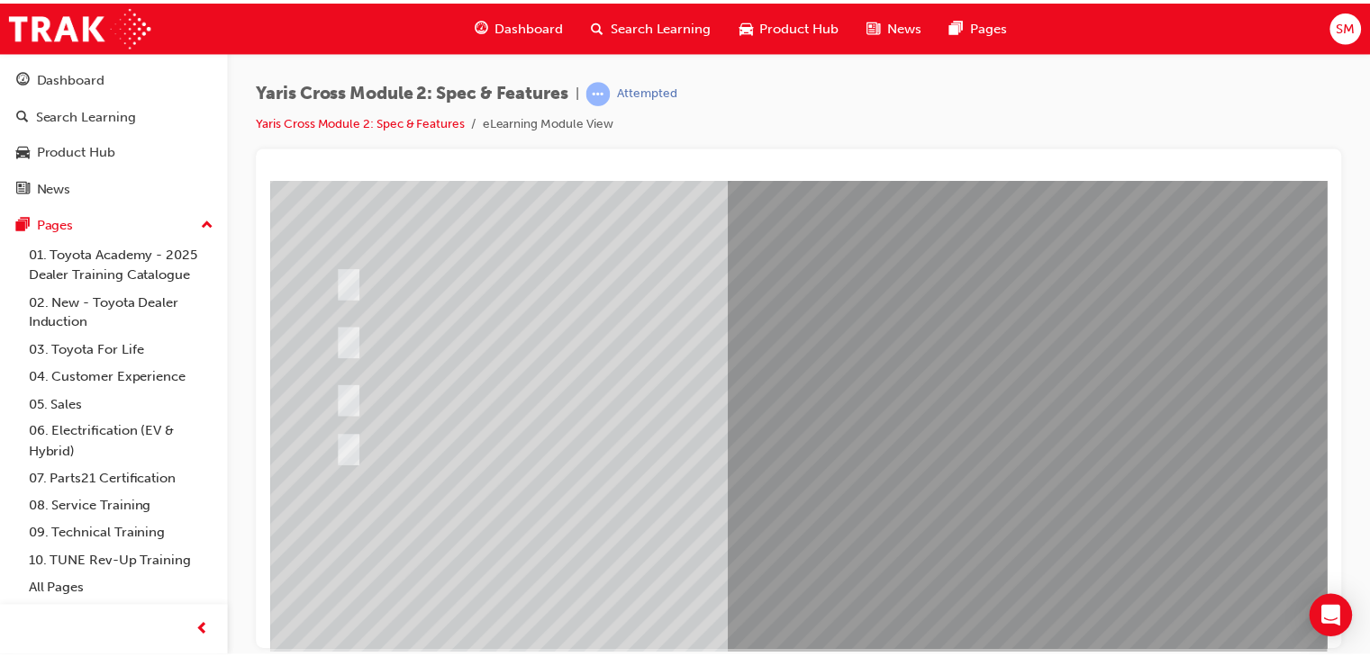
scroll to position [177, 0]
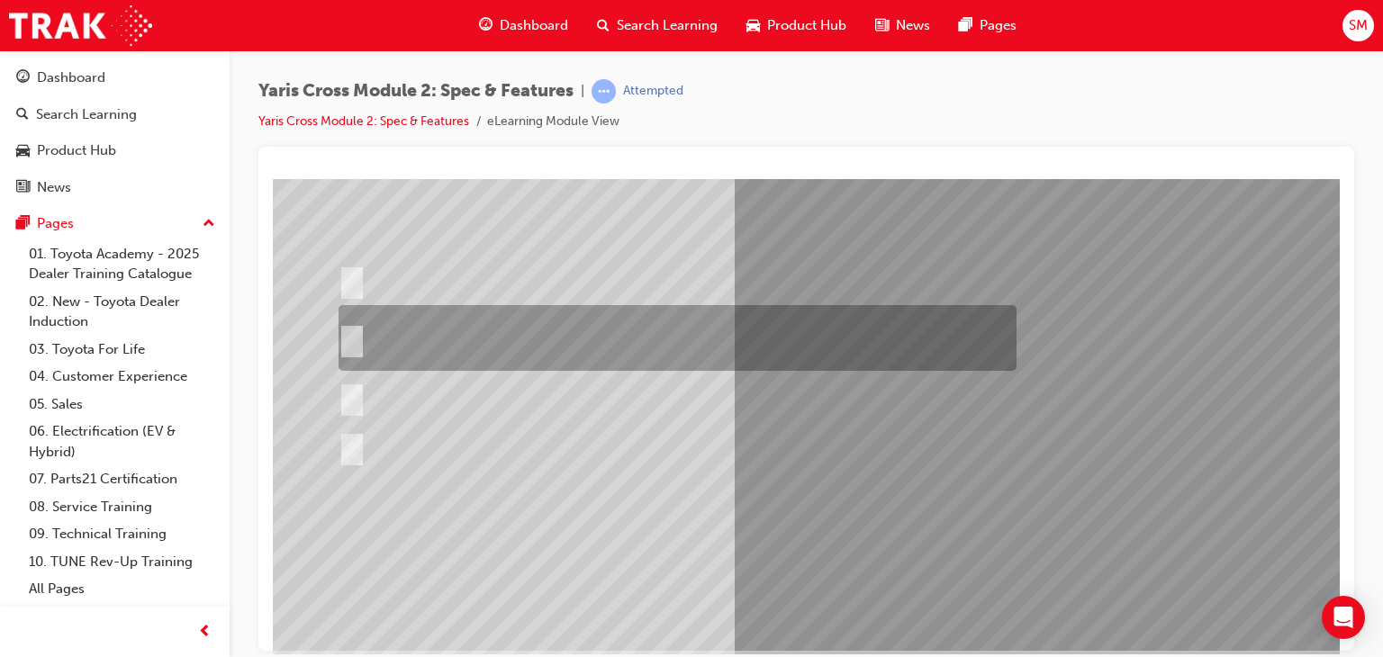
click at [850, 331] on div at bounding box center [673, 338] width 678 height 66
radio input "true"
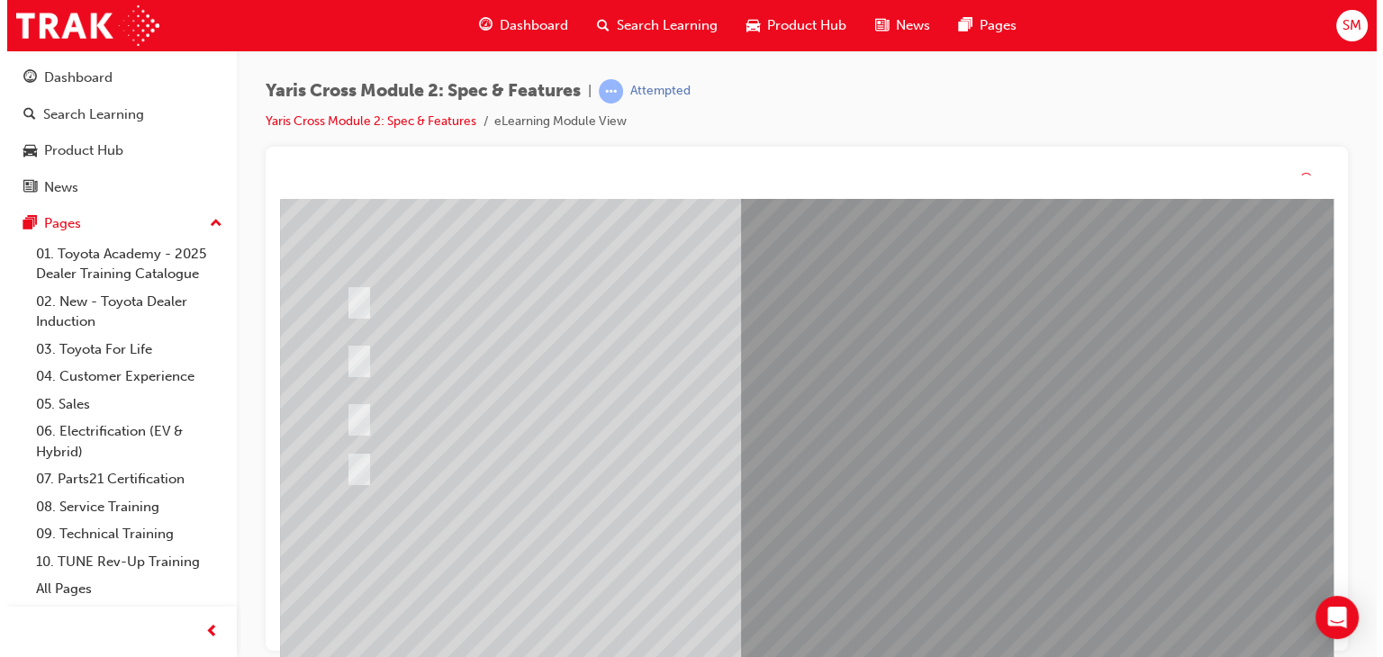
scroll to position [0, 0]
